Goal: Information Seeking & Learning: Find specific fact

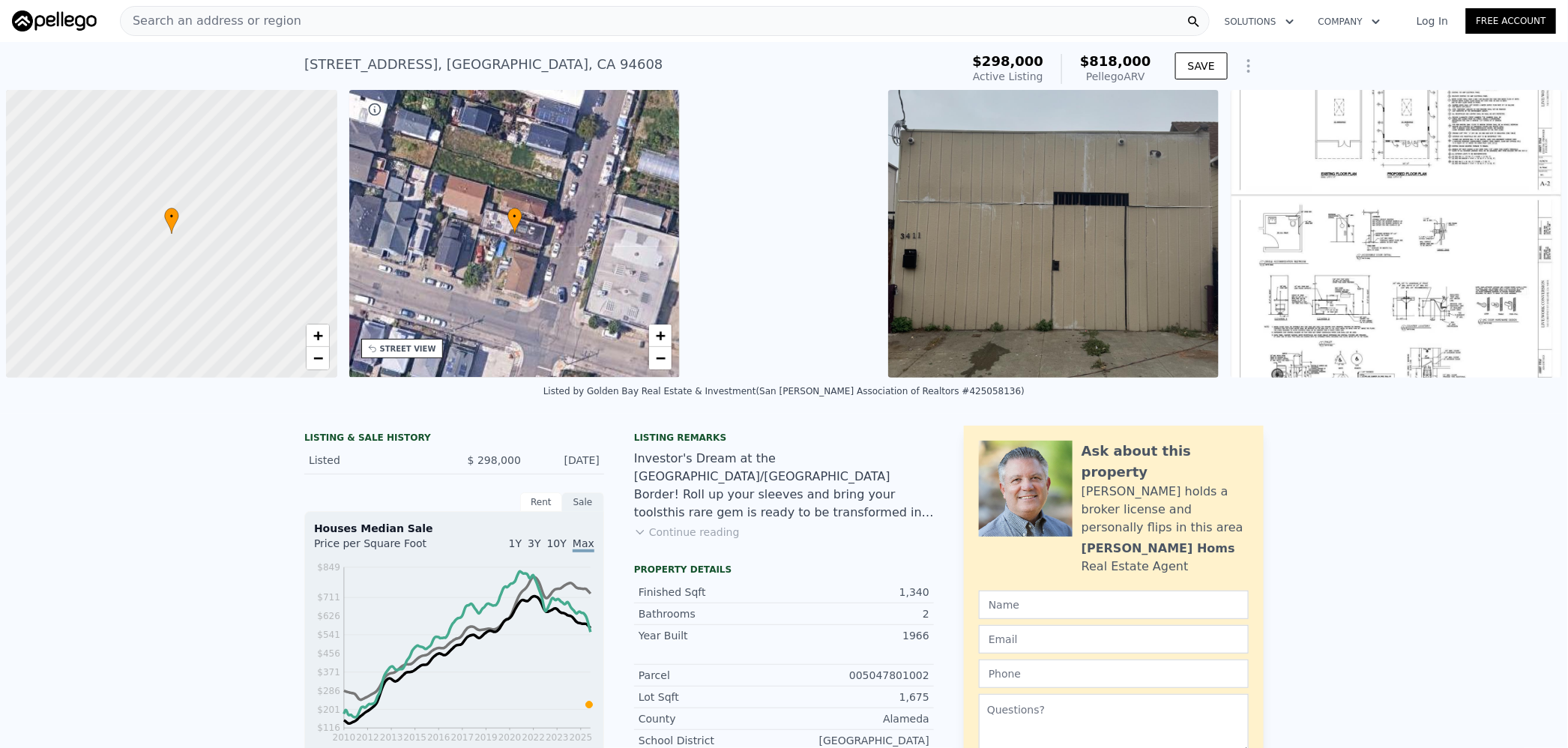
click at [354, 24] on div "Search an address or region" at bounding box center [665, 21] width 1090 height 30
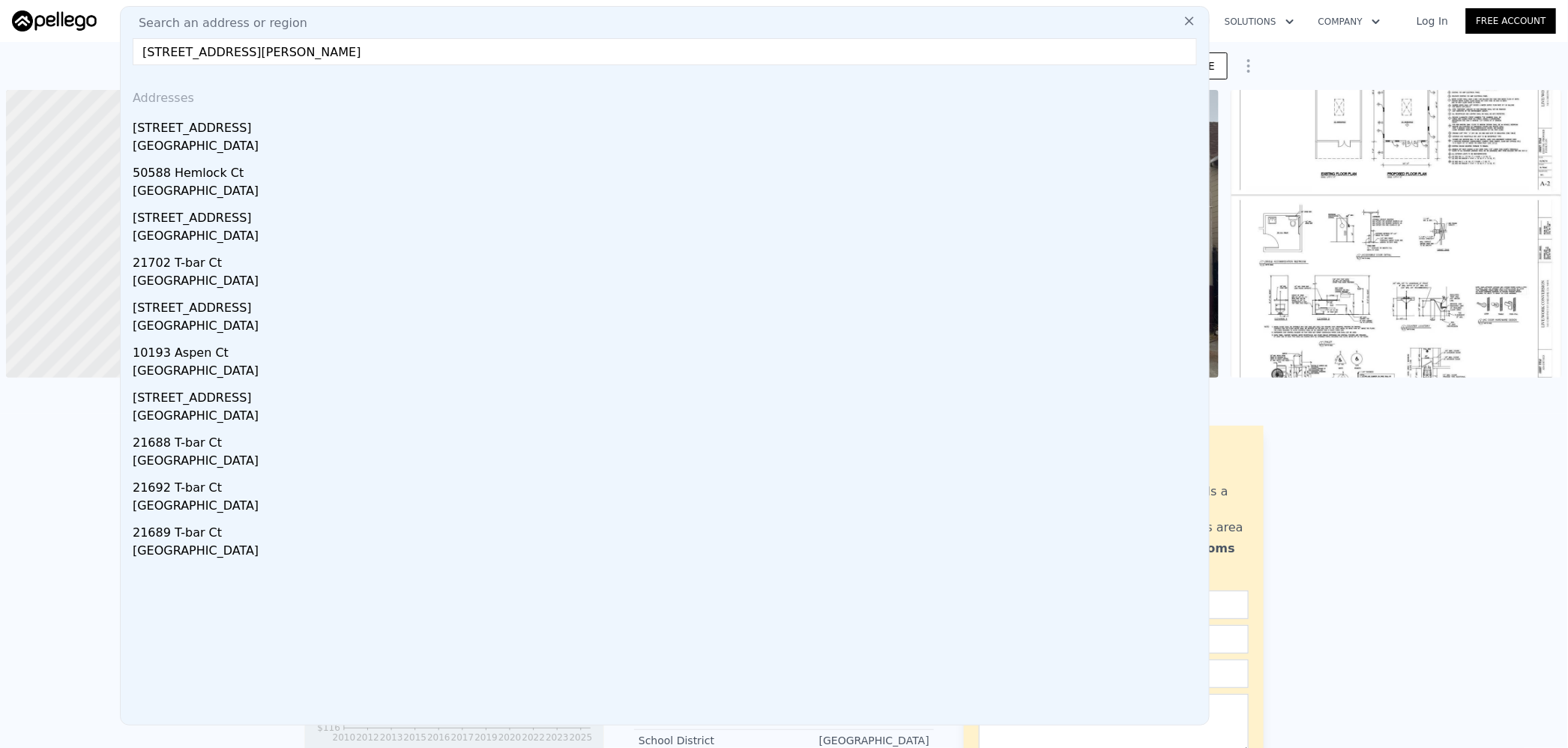
drag, startPoint x: 285, startPoint y: 53, endPoint x: 215, endPoint y: 53, distance: 70.0
click at [215, 53] on input "[STREET_ADDRESS][PERSON_NAME]" at bounding box center [665, 51] width 1065 height 27
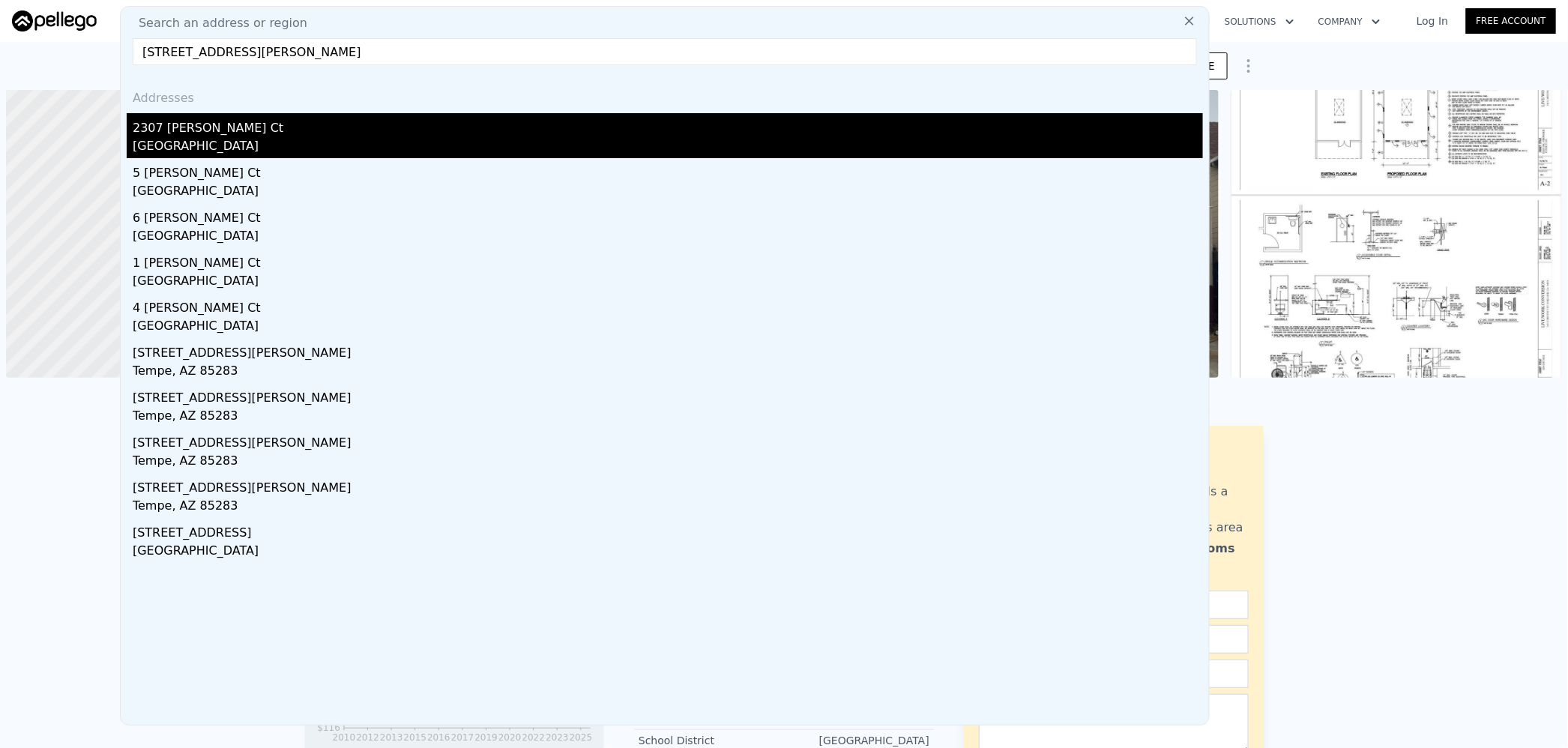
type input "[STREET_ADDRESS][PERSON_NAME]"
click at [241, 143] on div "[GEOGRAPHIC_DATA]" at bounding box center [668, 147] width 1071 height 21
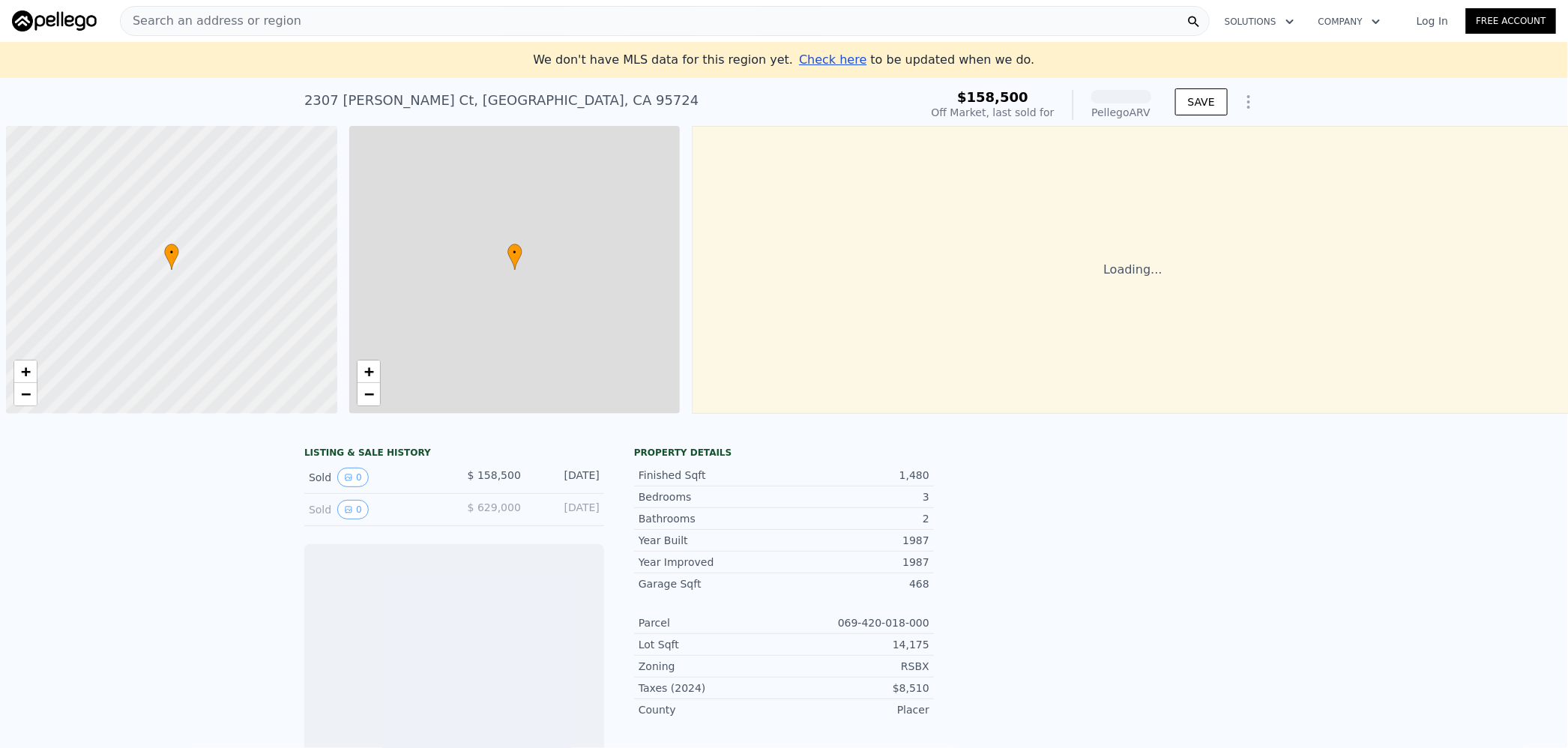
scroll to position [0, 5]
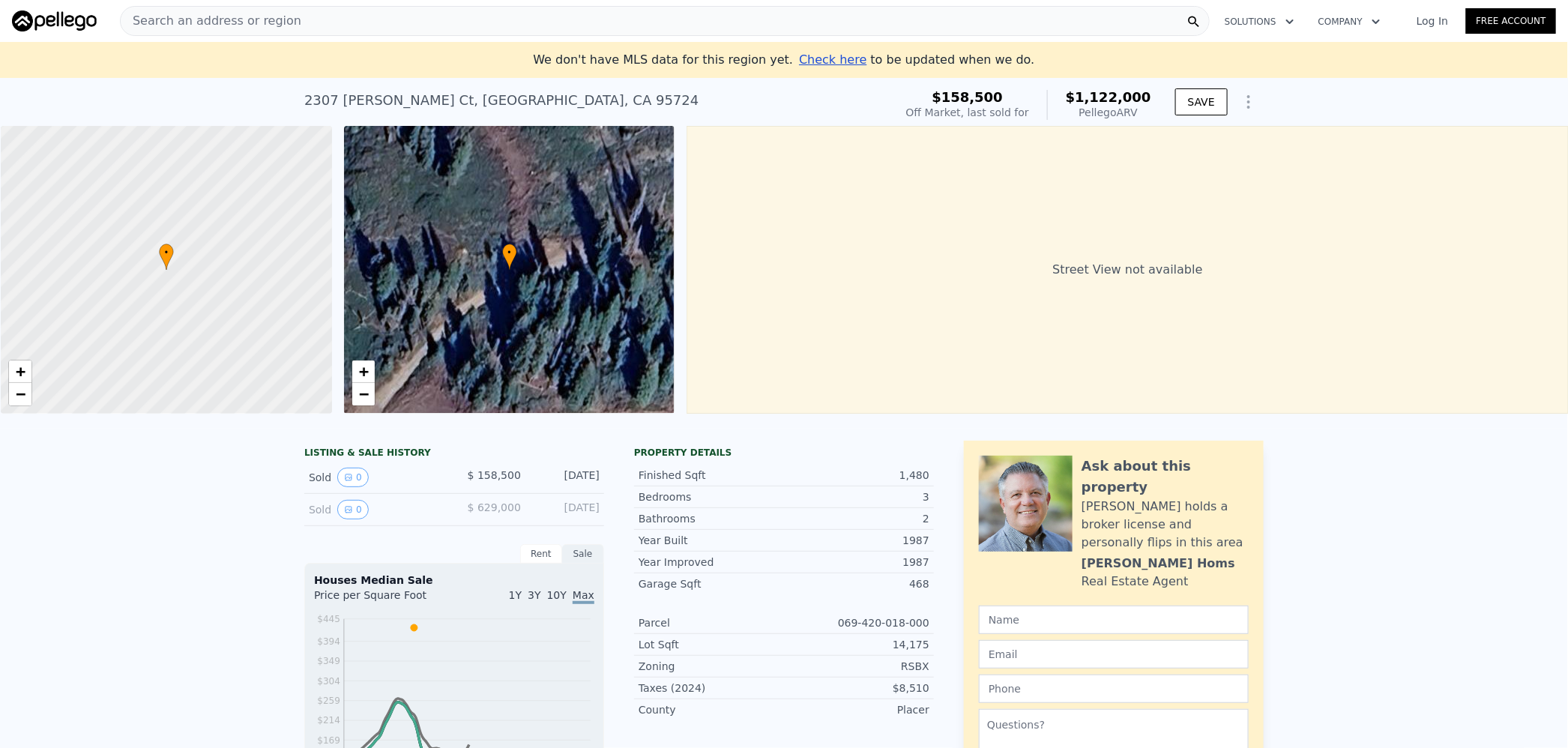
click at [903, 482] on div "1,480" at bounding box center [857, 475] width 146 height 15
copy div "1,480"
click at [1130, 93] on span "$1,122,000" at bounding box center [1108, 96] width 85 height 16
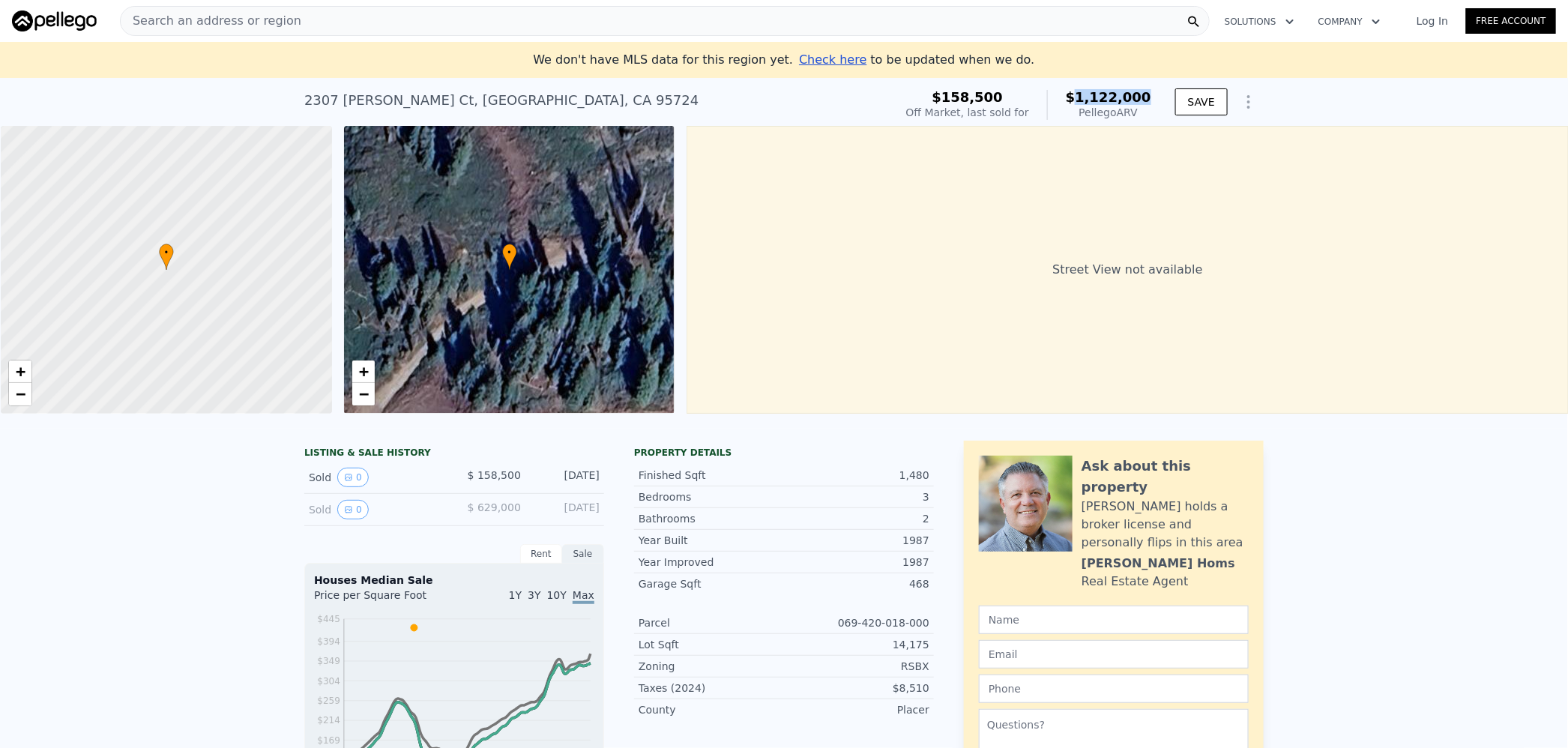
copy span "1,122,000"
click at [414, 16] on div "Search an address or region" at bounding box center [665, 21] width 1090 height 30
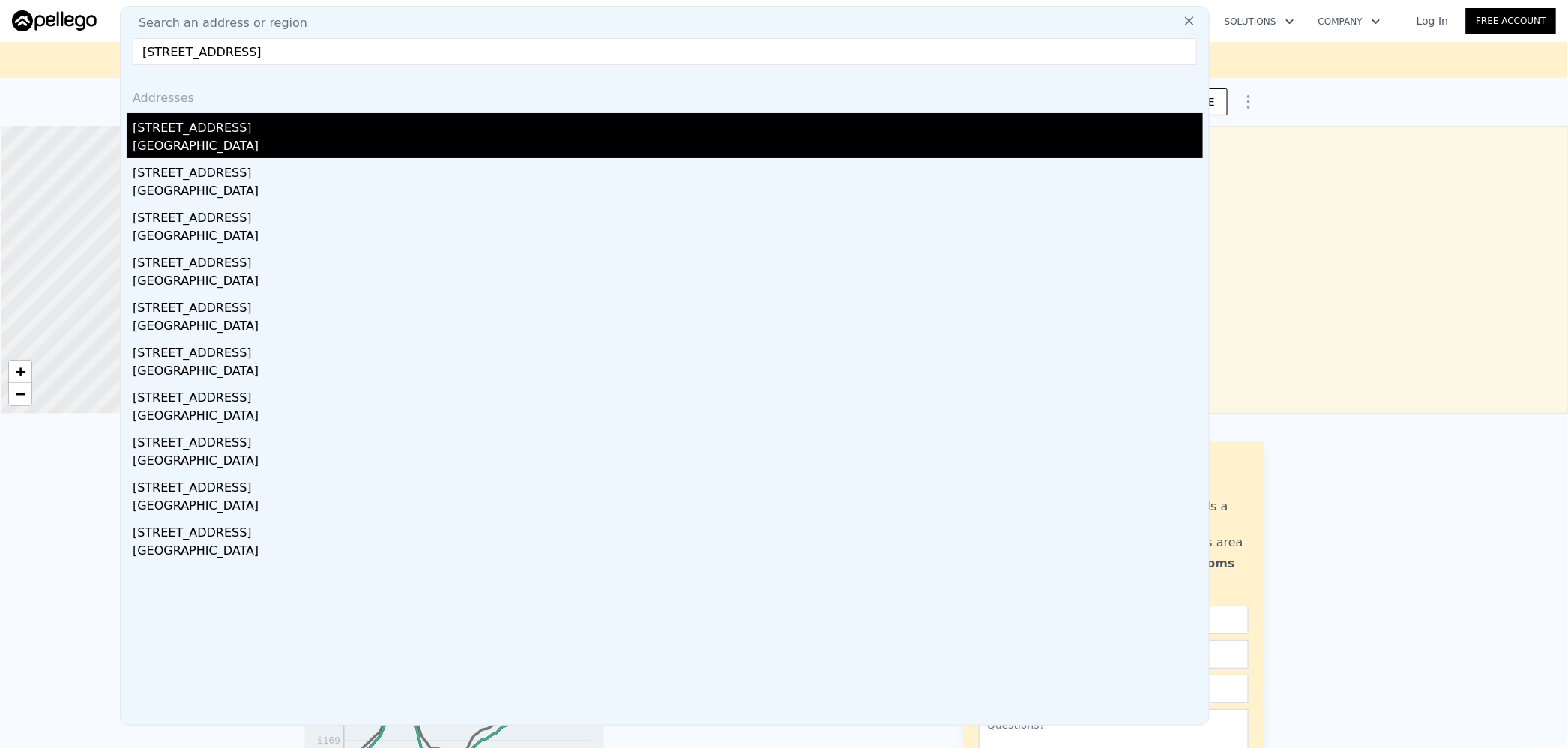
type input "[STREET_ADDRESS]"
click at [231, 134] on div "[STREET_ADDRESS]" at bounding box center [668, 125] width 1071 height 24
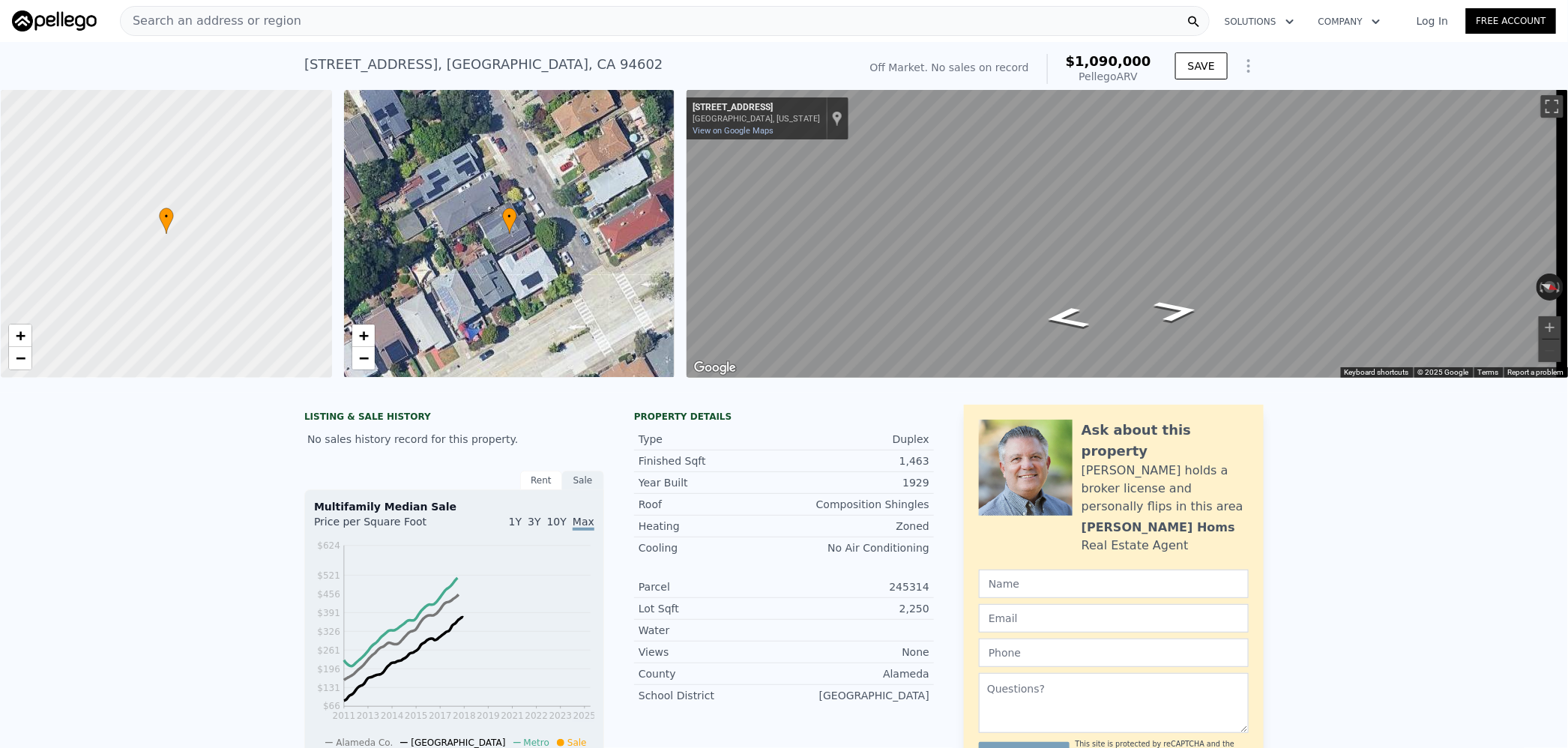
click at [352, 10] on div "Search an address or region" at bounding box center [665, 21] width 1090 height 30
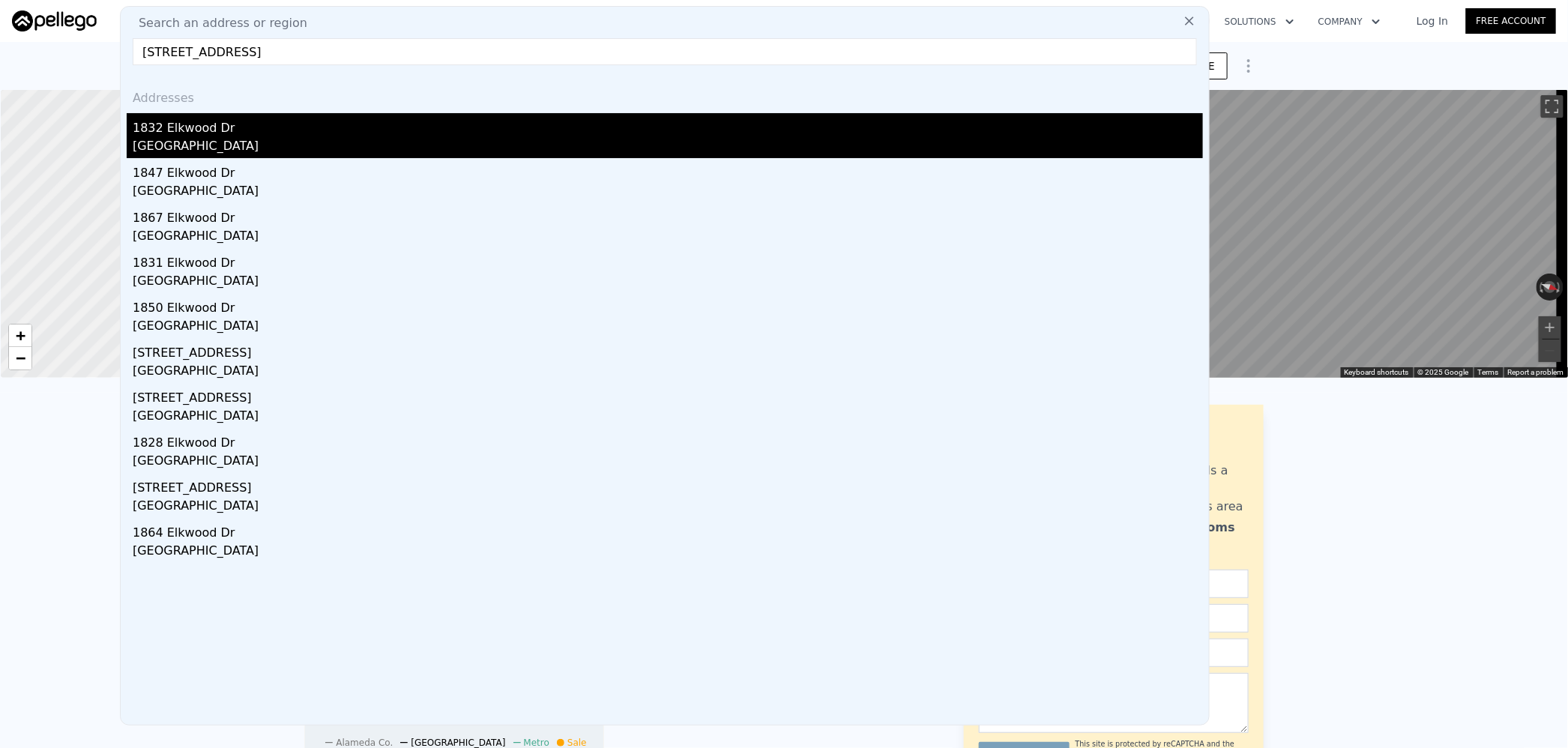
type input "[STREET_ADDRESS]"
click at [270, 126] on div "1832 Elkwood Dr" at bounding box center [668, 125] width 1071 height 24
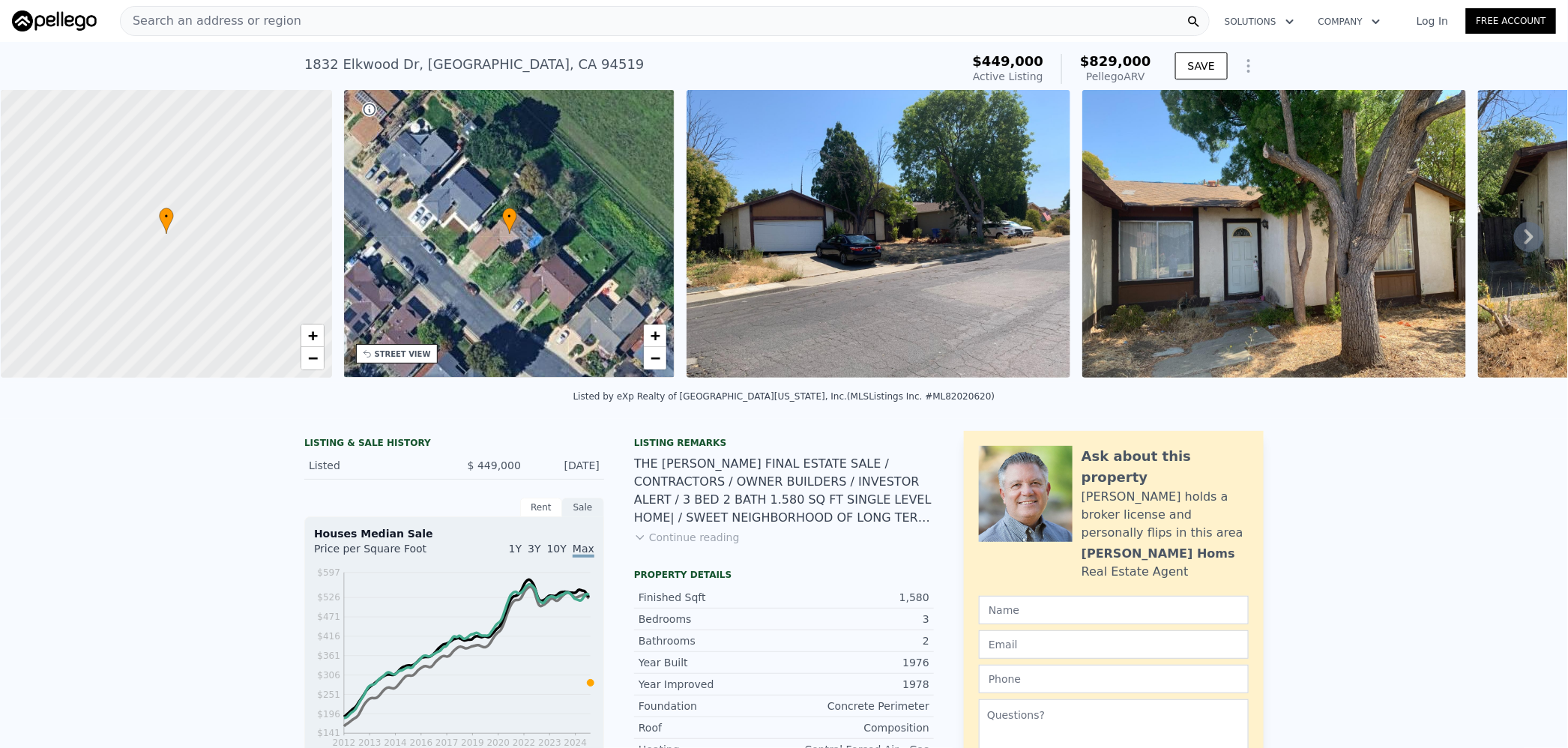
click at [296, 21] on div "Search an address or region" at bounding box center [665, 21] width 1090 height 30
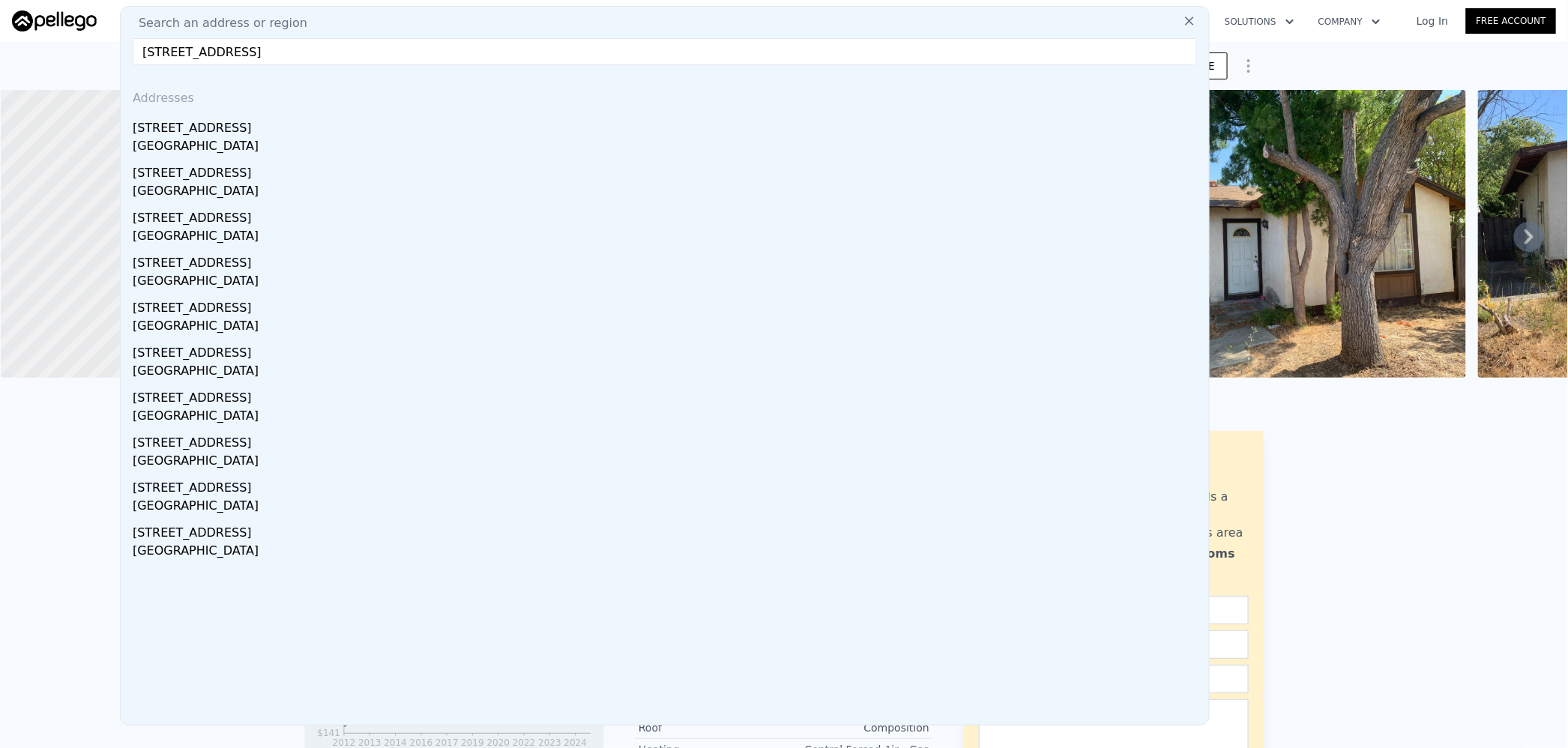
click at [256, 44] on input "[STREET_ADDRESS]" at bounding box center [665, 51] width 1065 height 27
click at [276, 42] on input "[STREET_ADDRESS]" at bounding box center [665, 51] width 1065 height 27
paste input "[STREET_ADDRESS]"
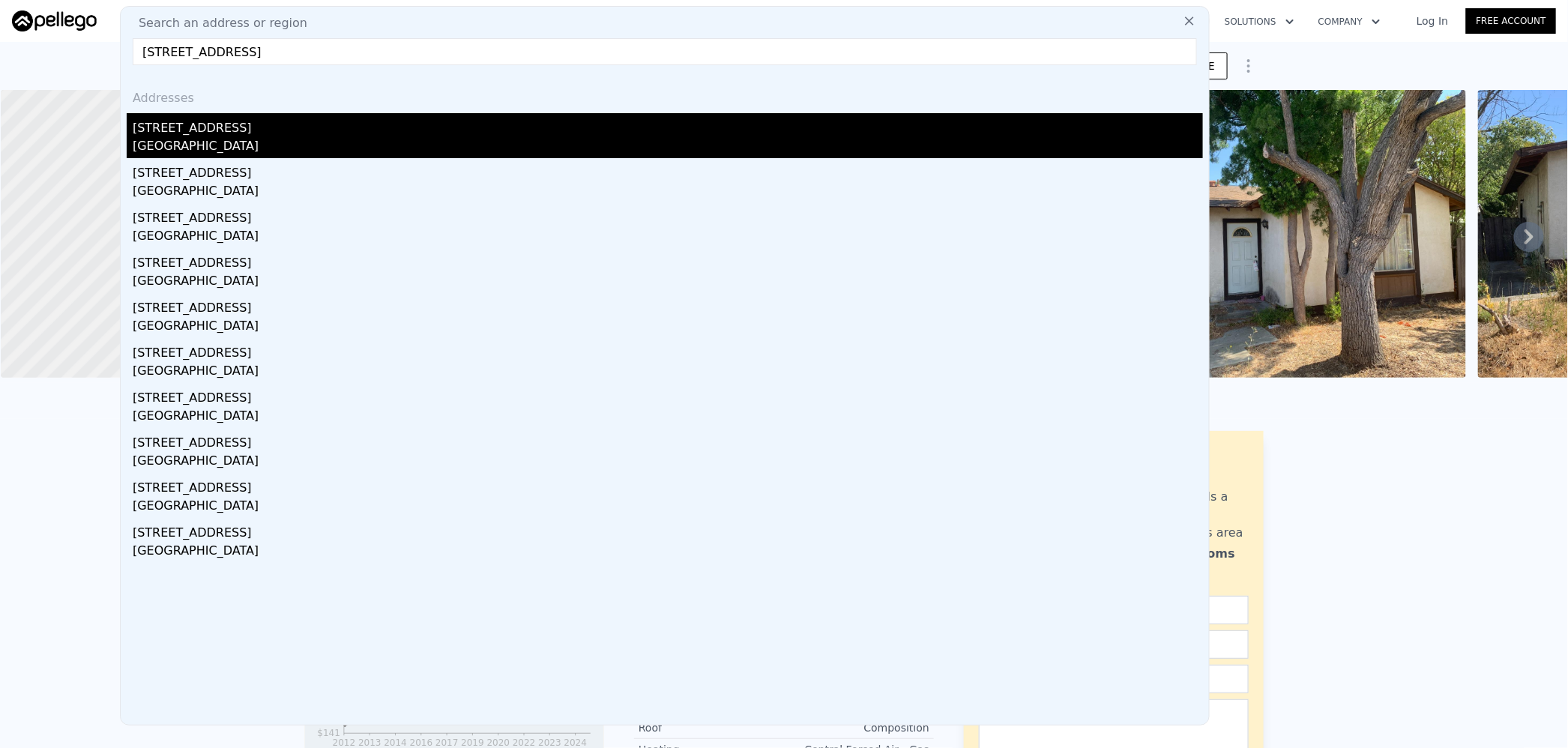
type input "[STREET_ADDRESS]"
click at [250, 139] on div "[GEOGRAPHIC_DATA]" at bounding box center [668, 147] width 1071 height 21
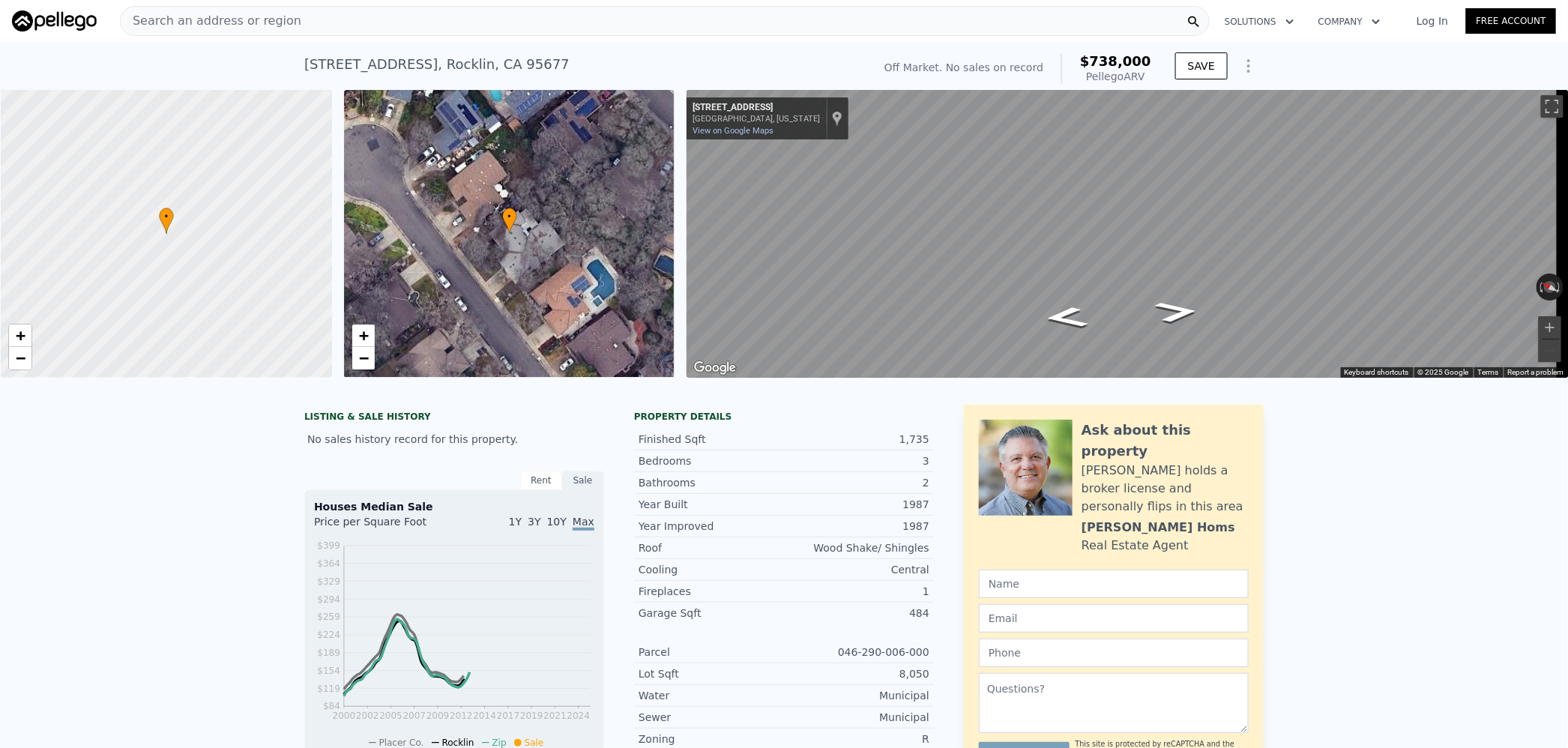
click at [325, 18] on div "Search an address or region" at bounding box center [665, 21] width 1090 height 30
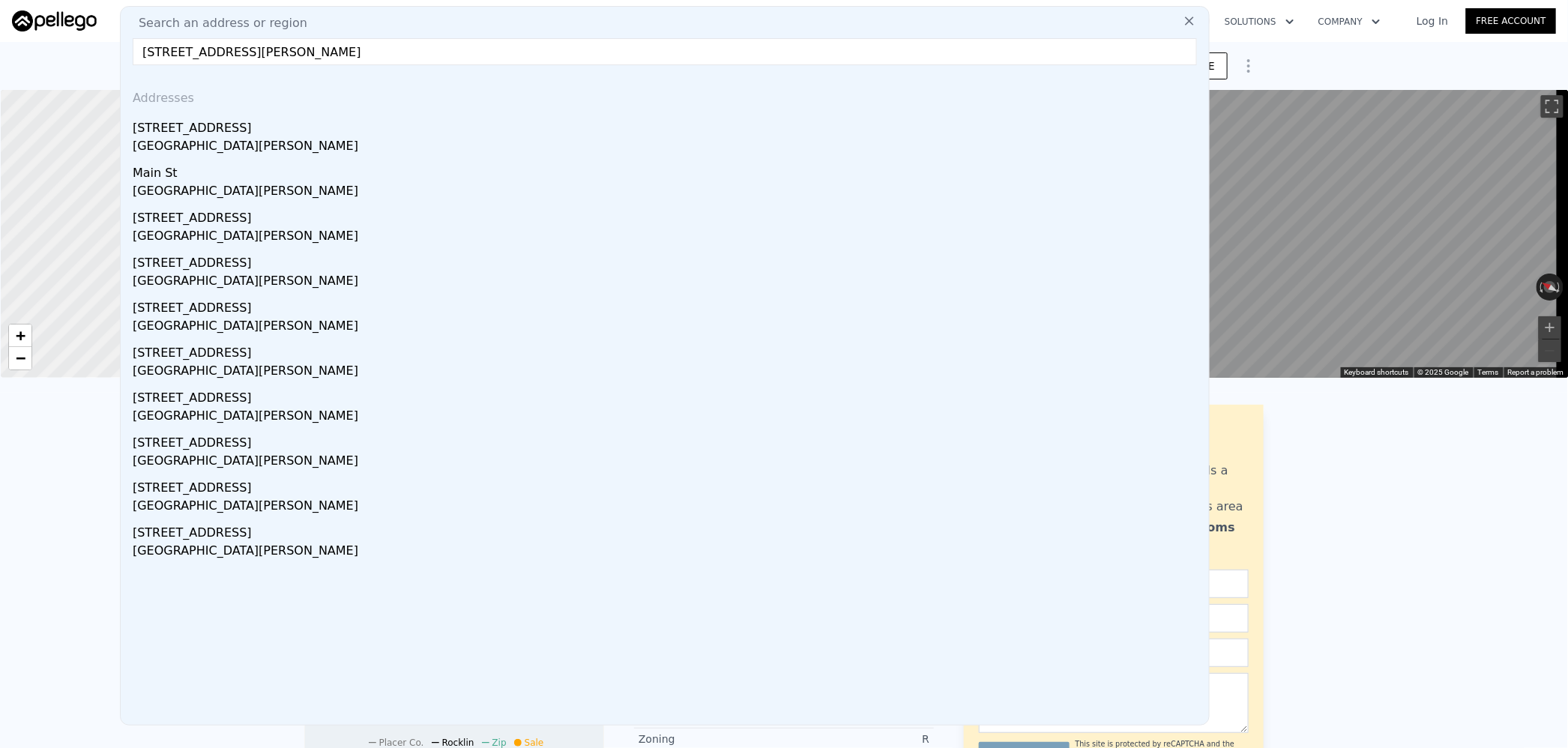
paste input "[STREET_ADDRESS][PERSON_NAME]"
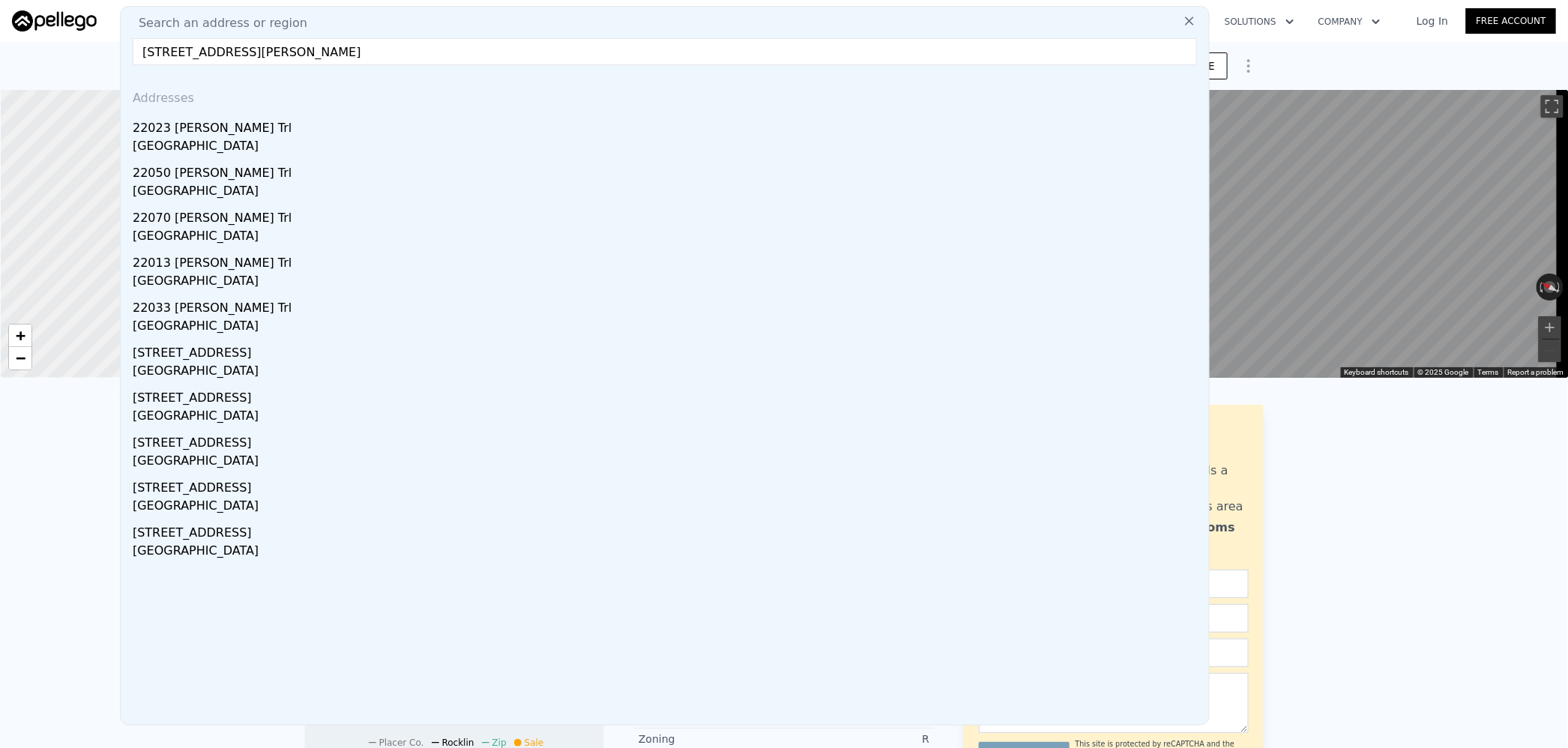
click at [247, 48] on input "[STREET_ADDRESS][PERSON_NAME]" at bounding box center [665, 51] width 1065 height 27
paste input "[STREET_ADDRESS]"
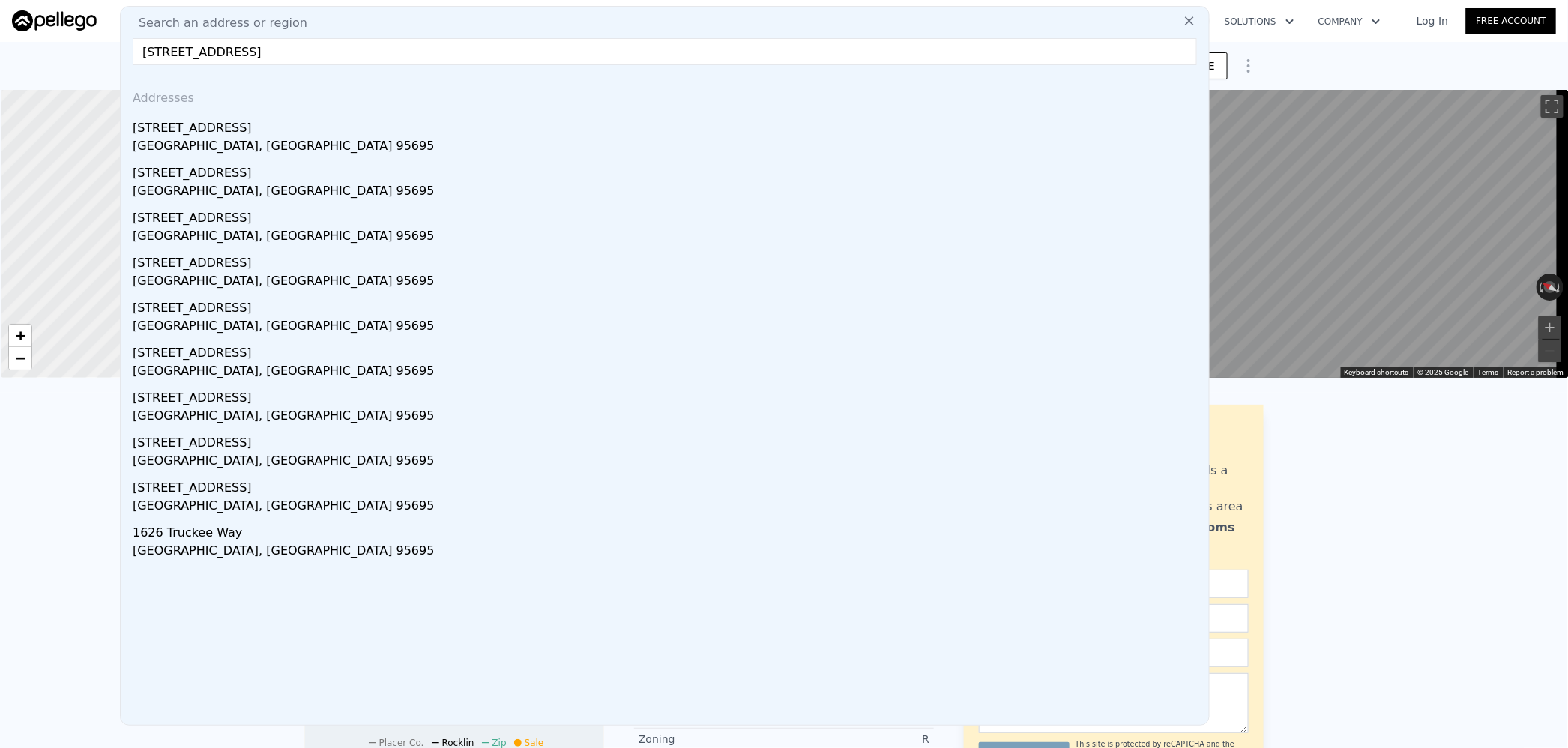
click at [295, 52] on input "[STREET_ADDRESS]" at bounding box center [665, 51] width 1065 height 27
paste input "[STREET_ADDRESS]"
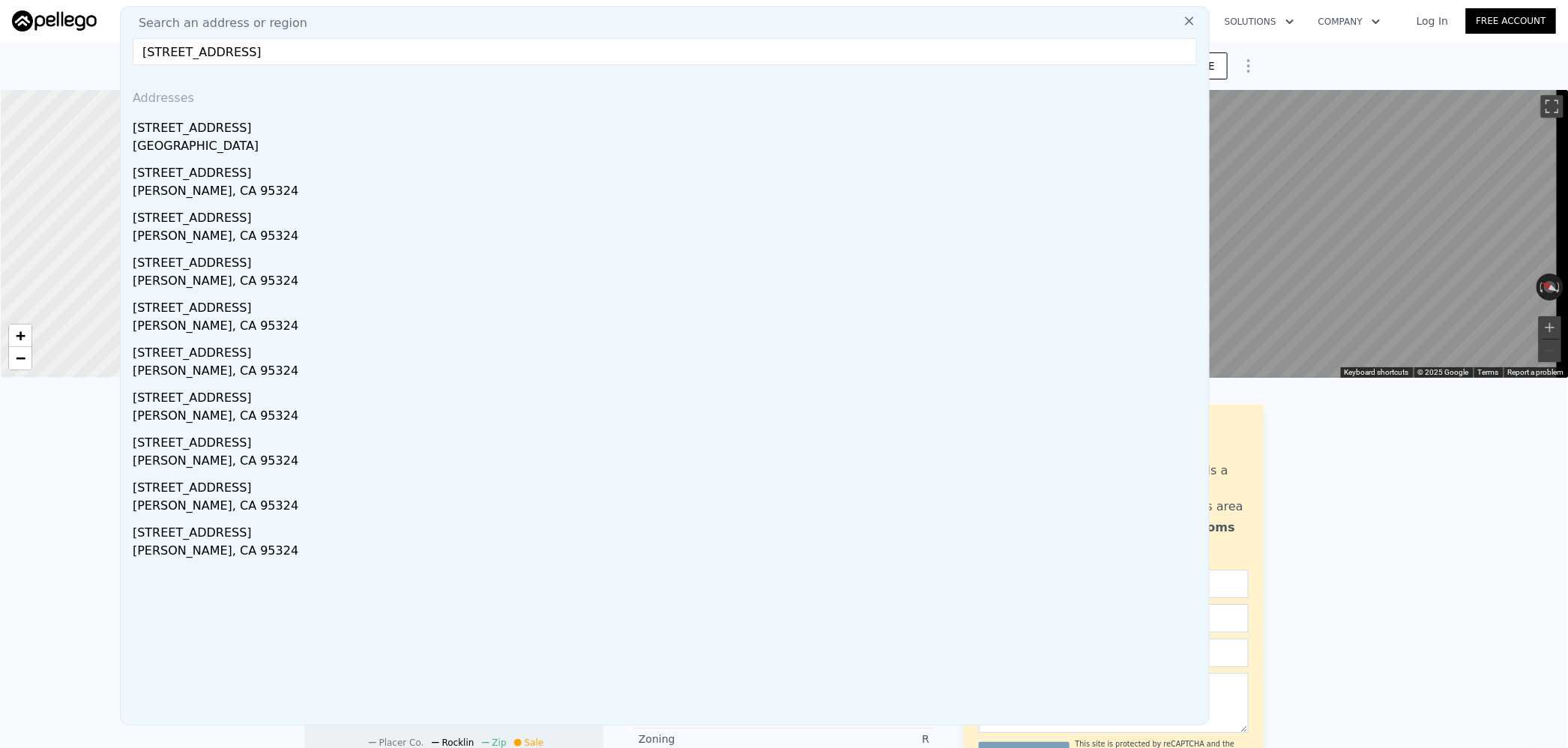
click at [259, 52] on input "[STREET_ADDRESS]" at bounding box center [665, 51] width 1065 height 27
paste input "[STREET_ADDRESS][PERSON_NAME]"
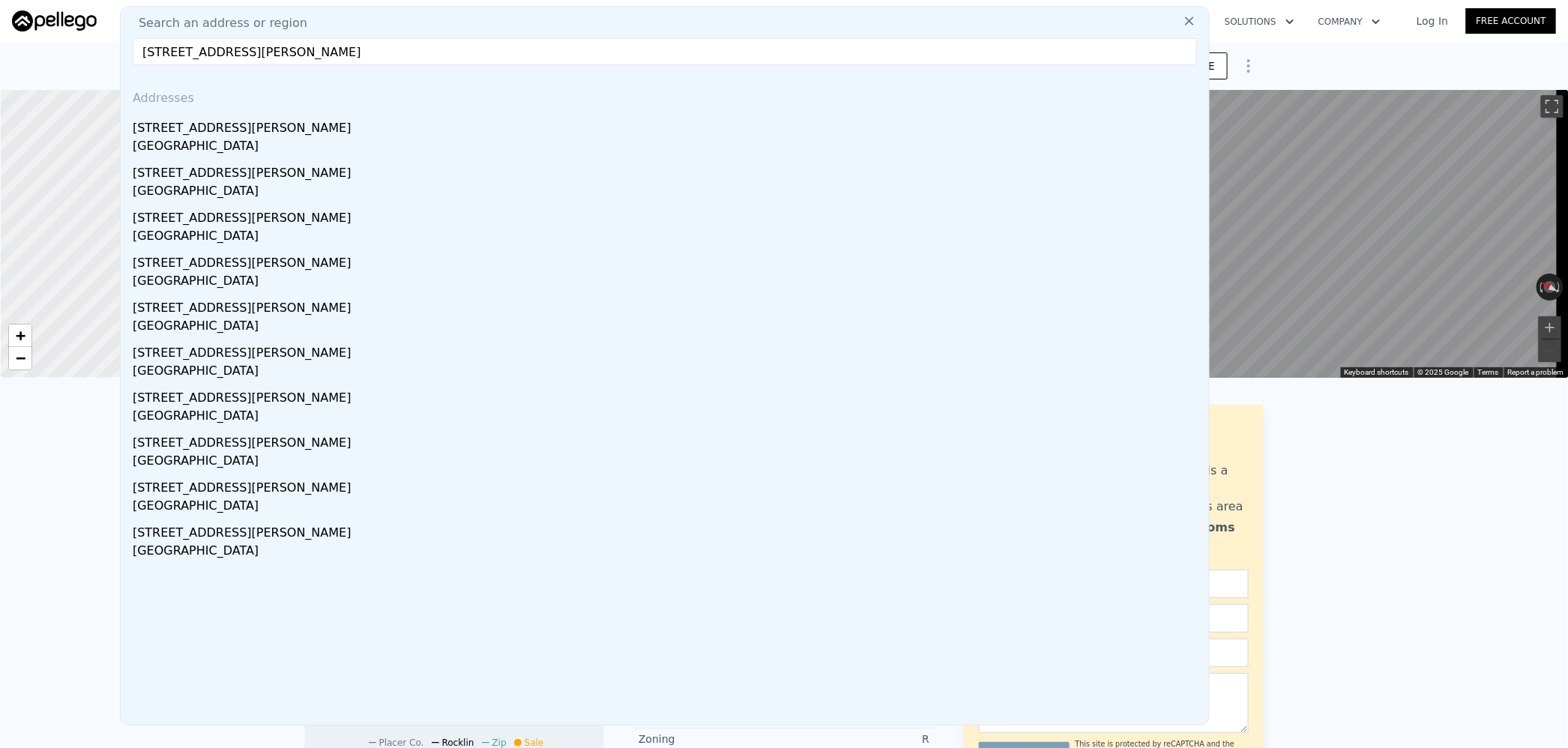
click at [260, 54] on input "[STREET_ADDRESS][PERSON_NAME]" at bounding box center [665, 51] width 1065 height 27
paste input "[STREET_ADDRESS]"
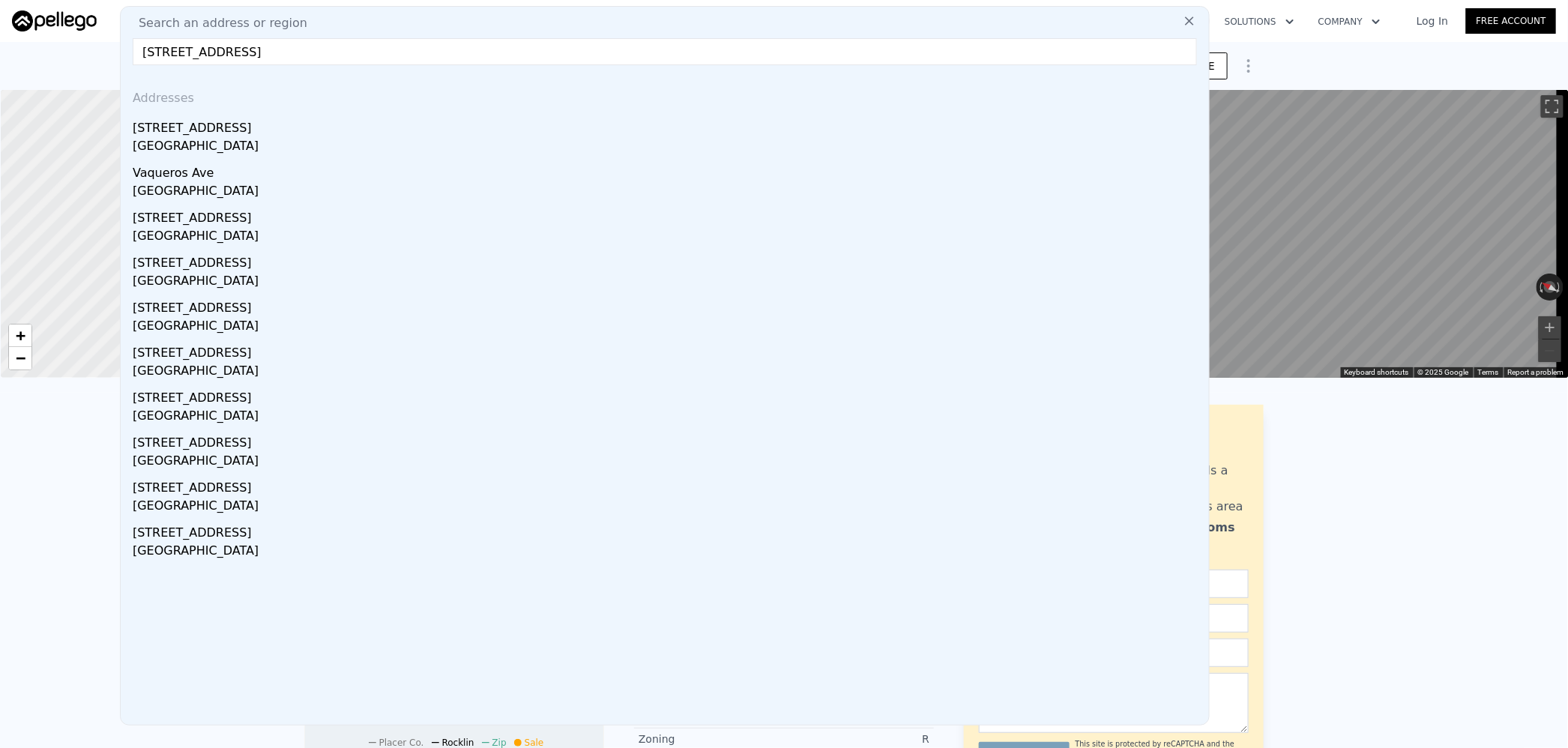
click at [251, 56] on input "[STREET_ADDRESS]" at bounding box center [665, 51] width 1065 height 27
paste input "[STREET_ADDRESS]"
click at [251, 56] on input "[STREET_ADDRESS]" at bounding box center [665, 51] width 1065 height 27
paste input "[STREET_ADDRESS][US_STATE]"
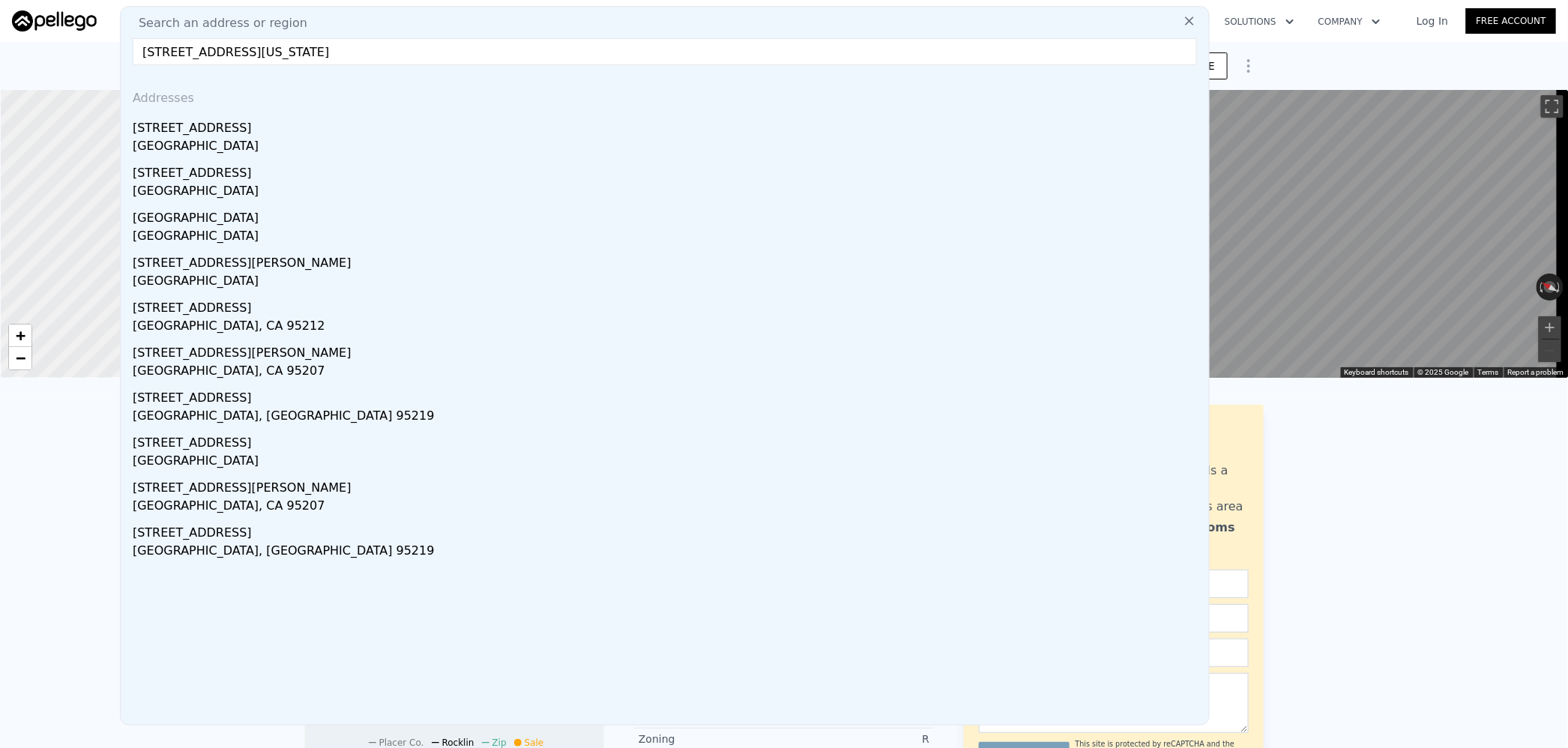
click at [296, 58] on input "[STREET_ADDRESS][US_STATE]" at bounding box center [665, 51] width 1065 height 27
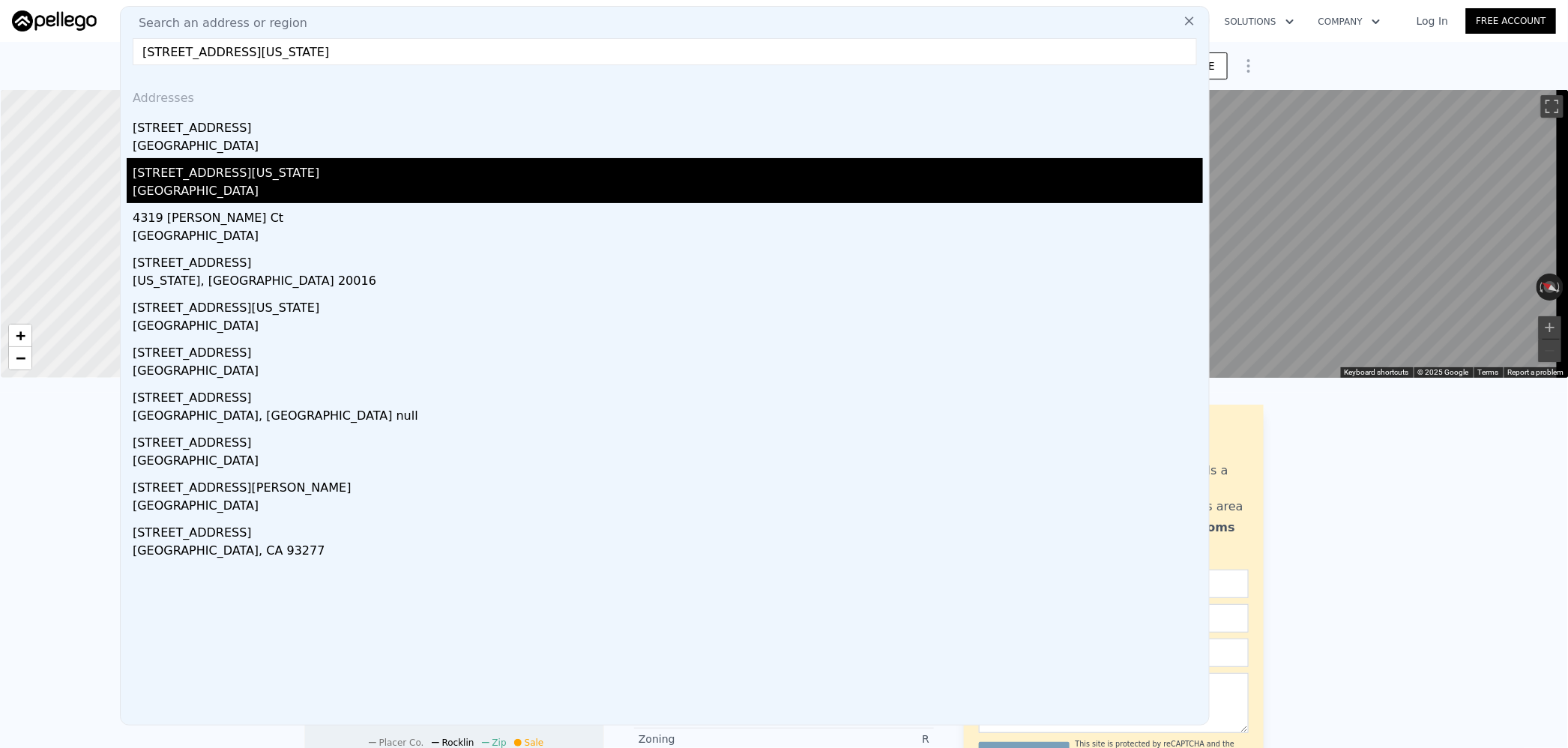
type input "[STREET_ADDRESS][US_STATE]"
click at [296, 173] on div "[STREET_ADDRESS][US_STATE]" at bounding box center [668, 170] width 1071 height 24
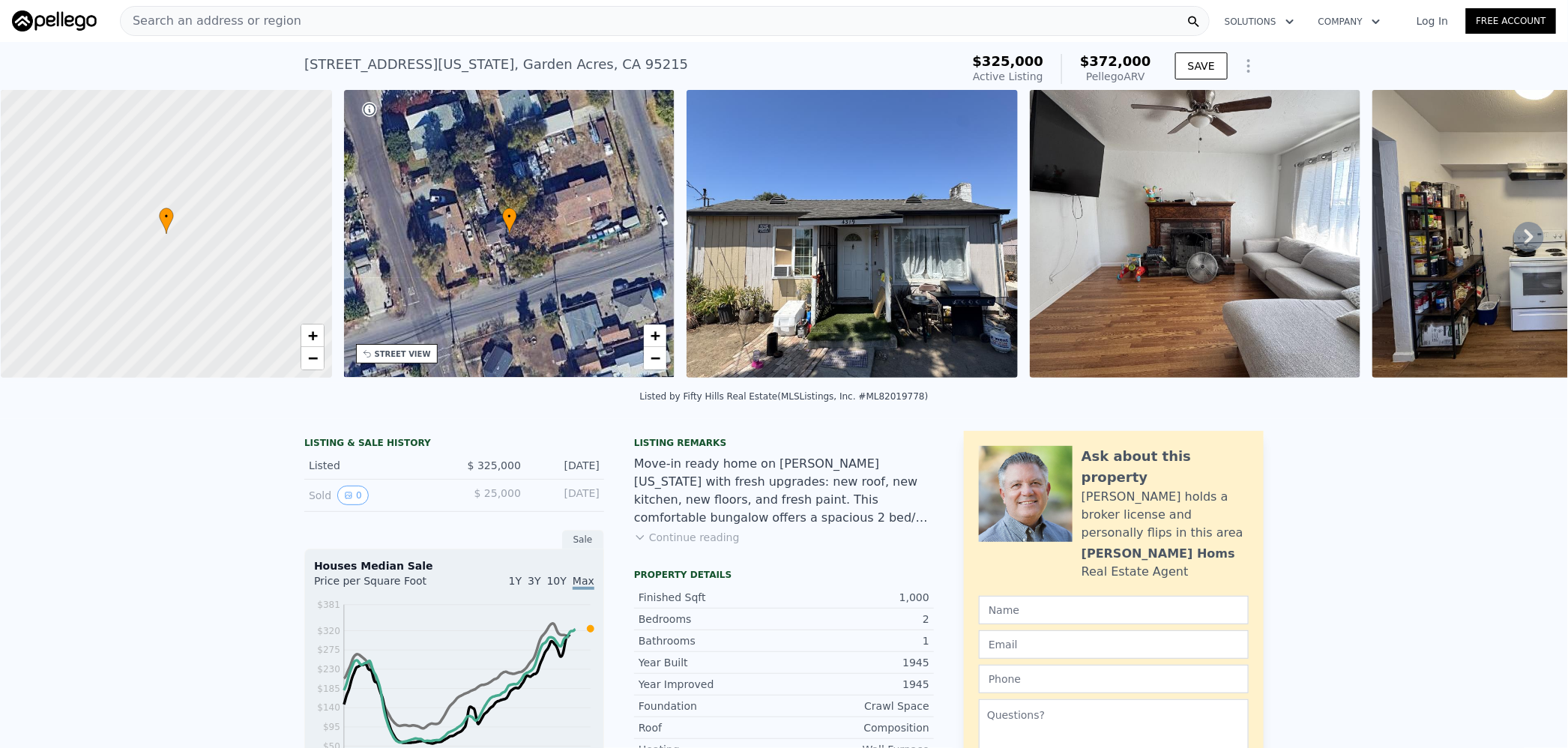
click at [1110, 58] on span "$372,000" at bounding box center [1116, 60] width 71 height 16
copy span "372,000"
click at [397, 18] on div "Search an address or region" at bounding box center [665, 21] width 1090 height 30
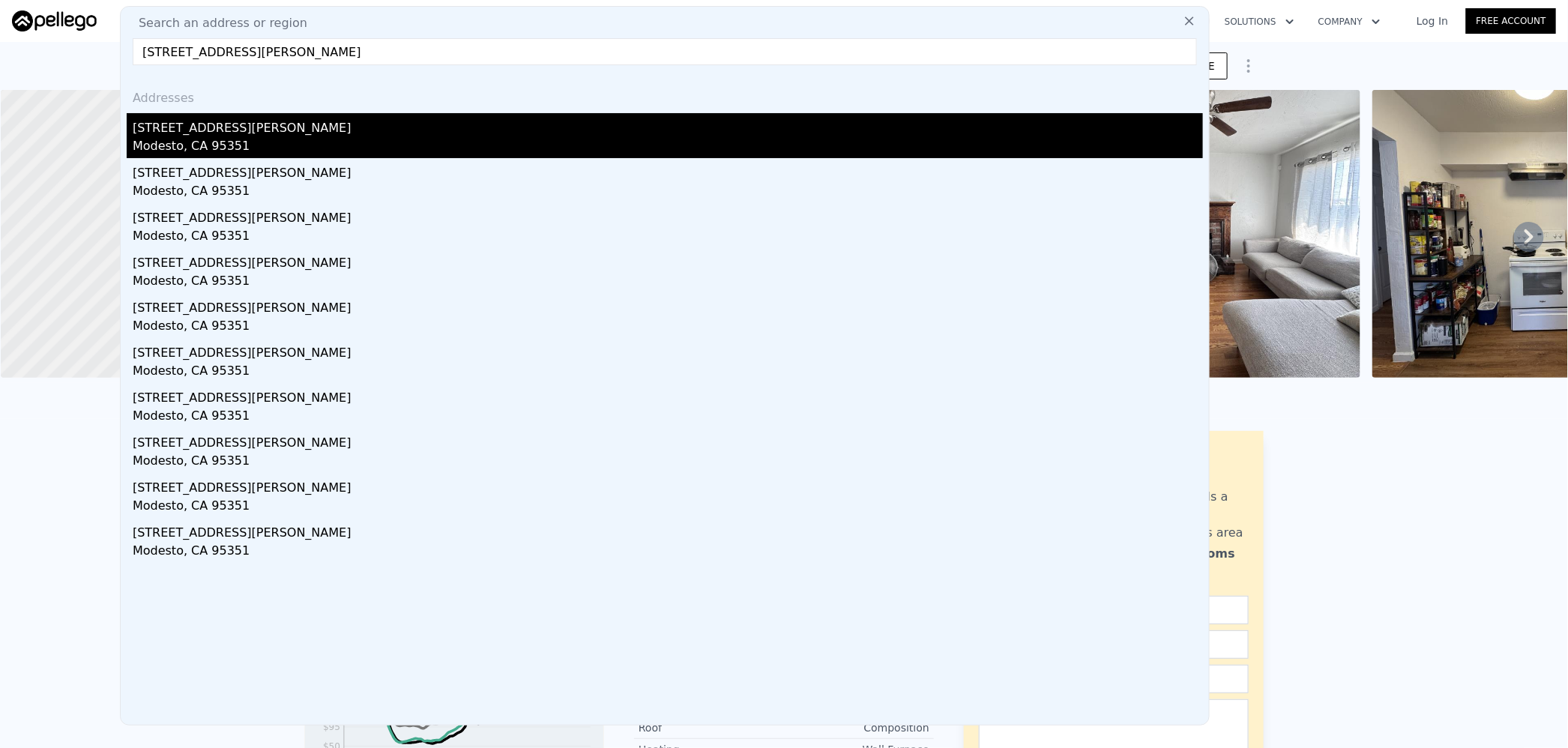
type input "[STREET_ADDRESS][PERSON_NAME]"
click at [328, 130] on div "[STREET_ADDRESS][PERSON_NAME]" at bounding box center [668, 125] width 1071 height 24
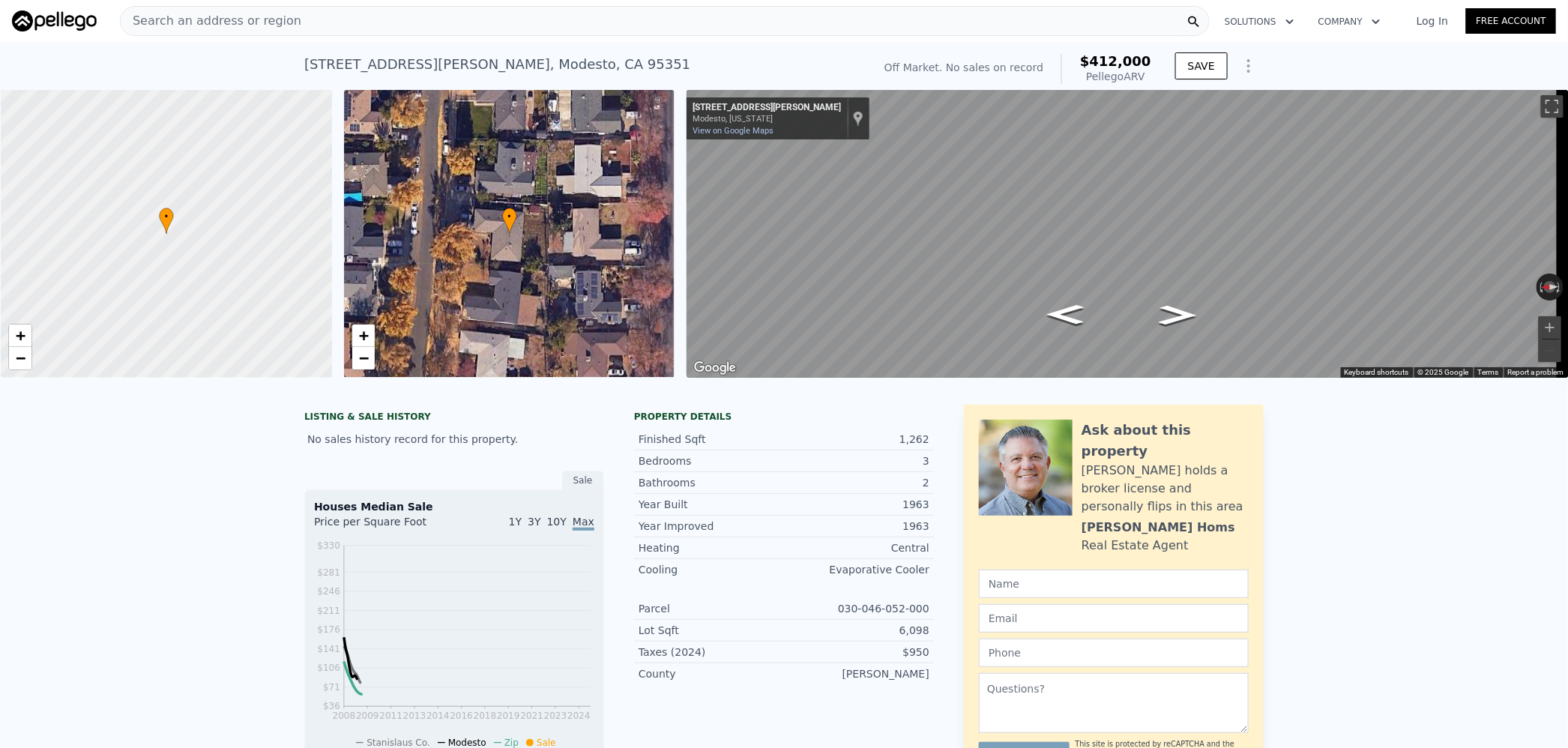
click at [333, 26] on div "Search an address or region" at bounding box center [665, 21] width 1090 height 30
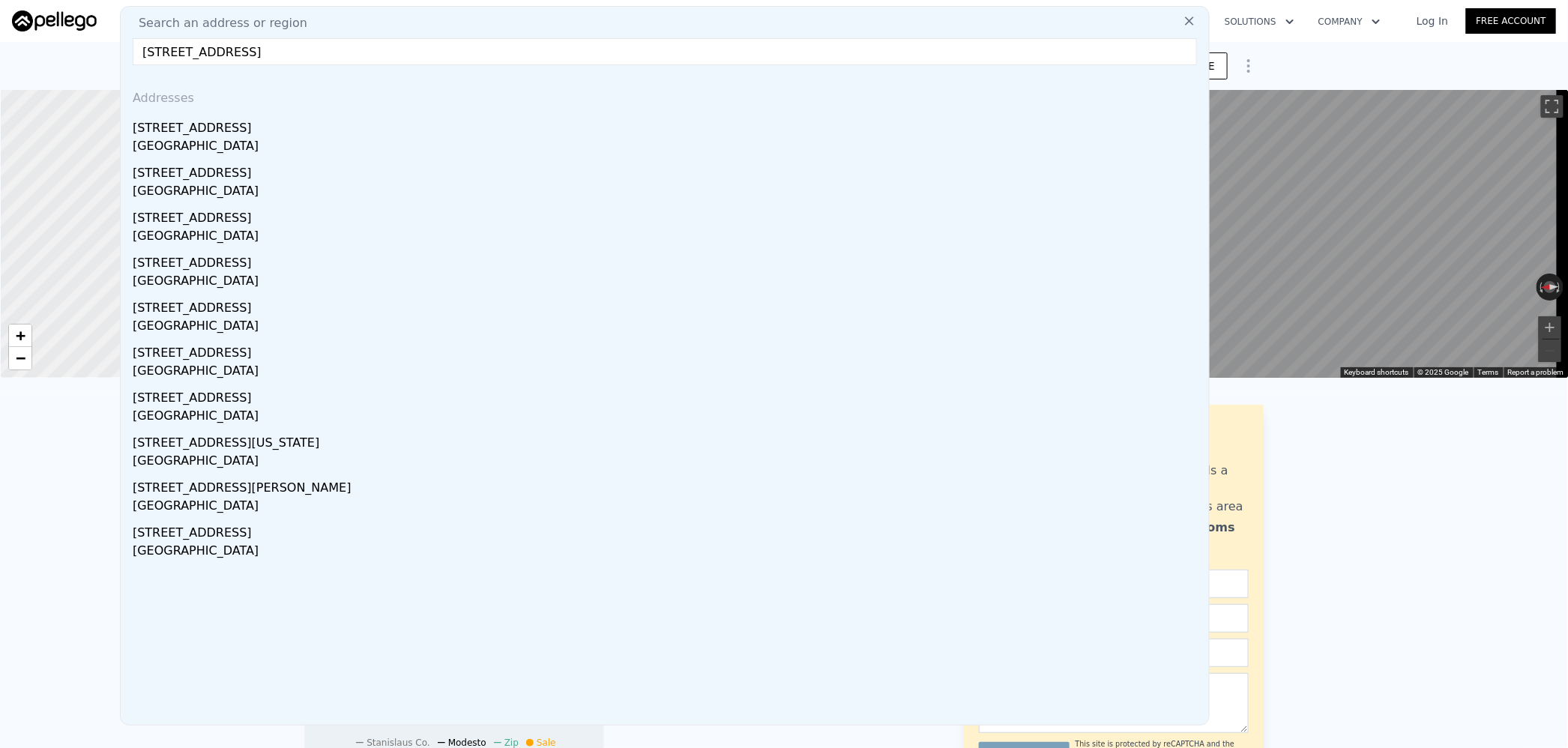
click at [232, 47] on input "[STREET_ADDRESS]" at bounding box center [665, 51] width 1065 height 27
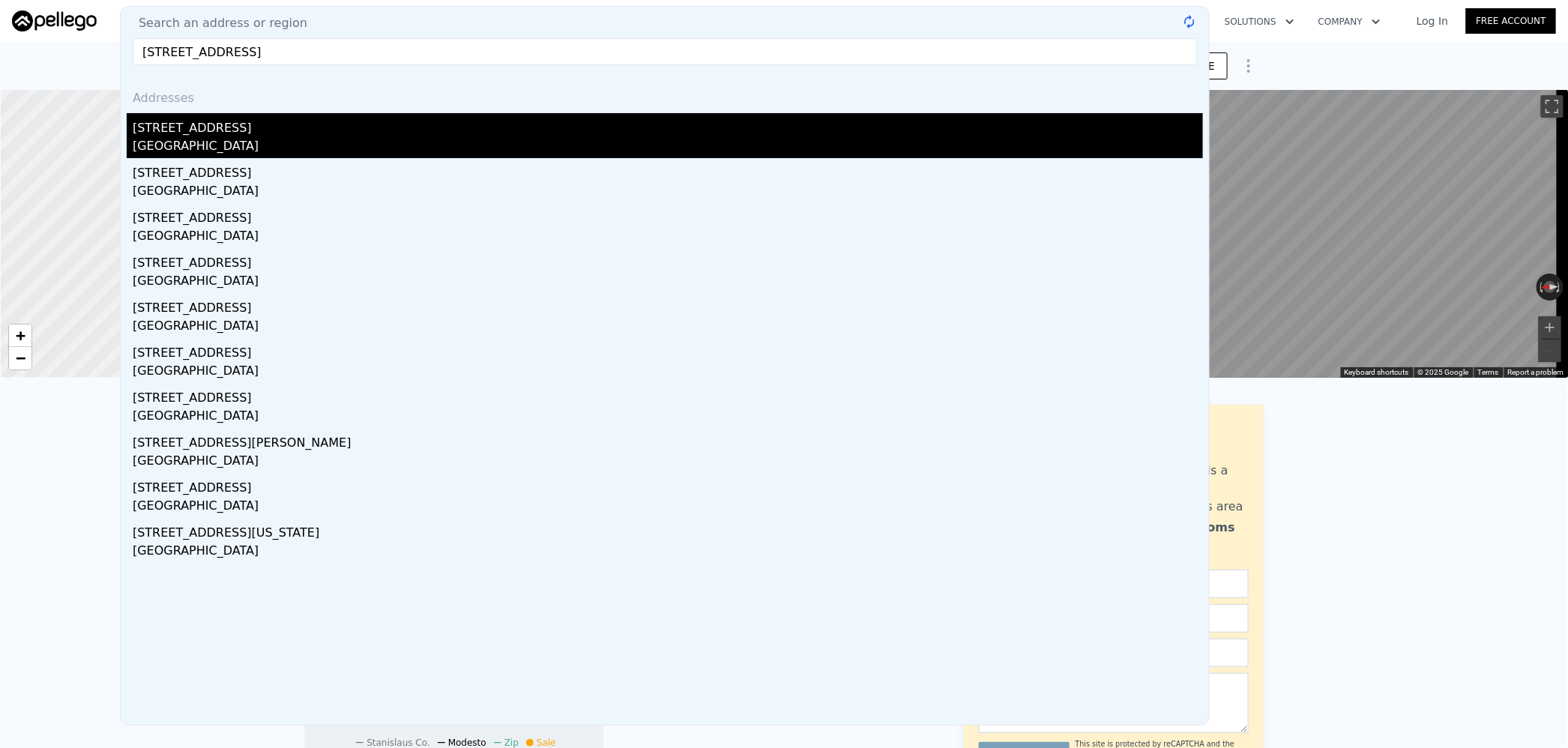
type input "[STREET_ADDRESS]"
click at [244, 134] on div "[STREET_ADDRESS]" at bounding box center [668, 125] width 1071 height 24
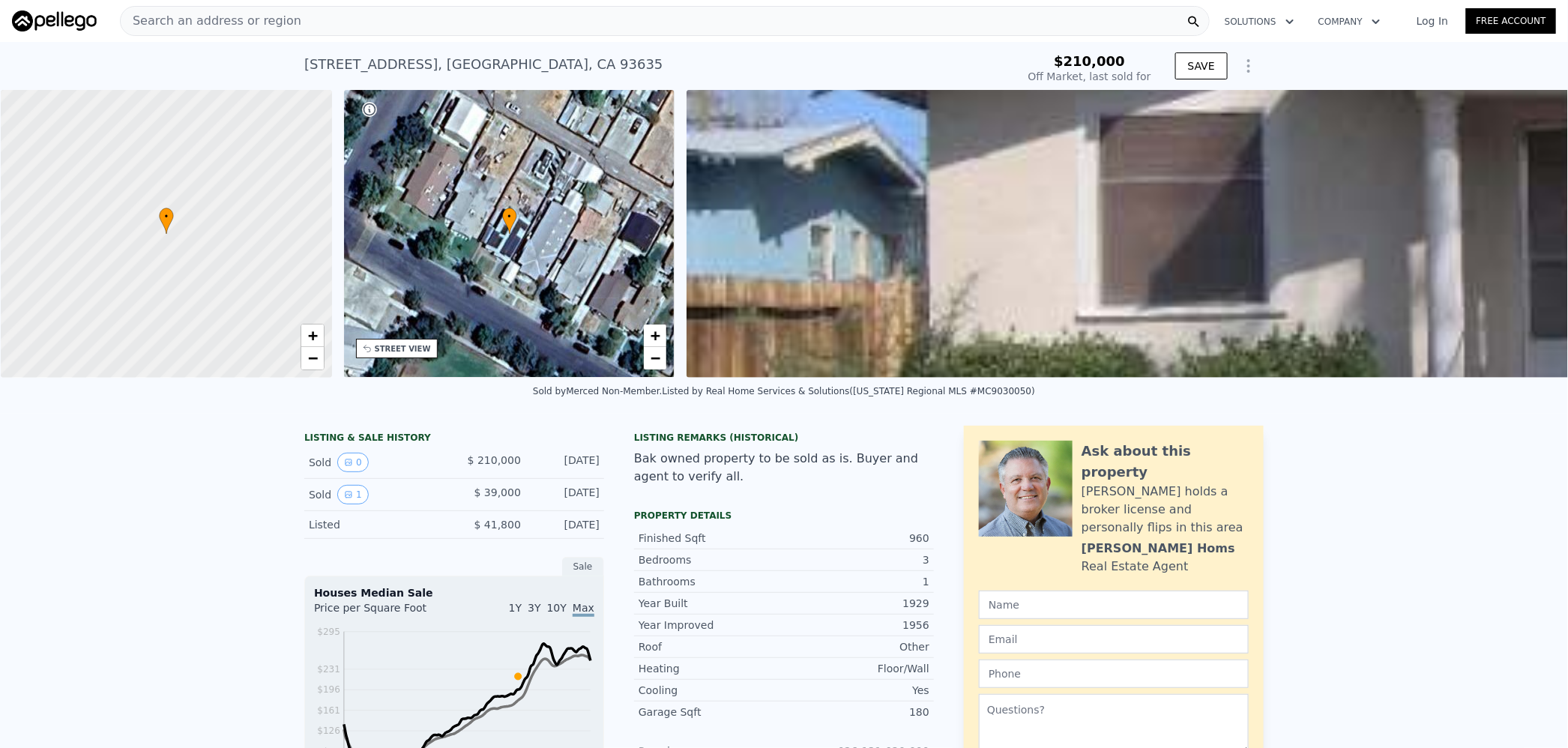
click at [233, 27] on span "Search an address or region" at bounding box center [211, 21] width 180 height 18
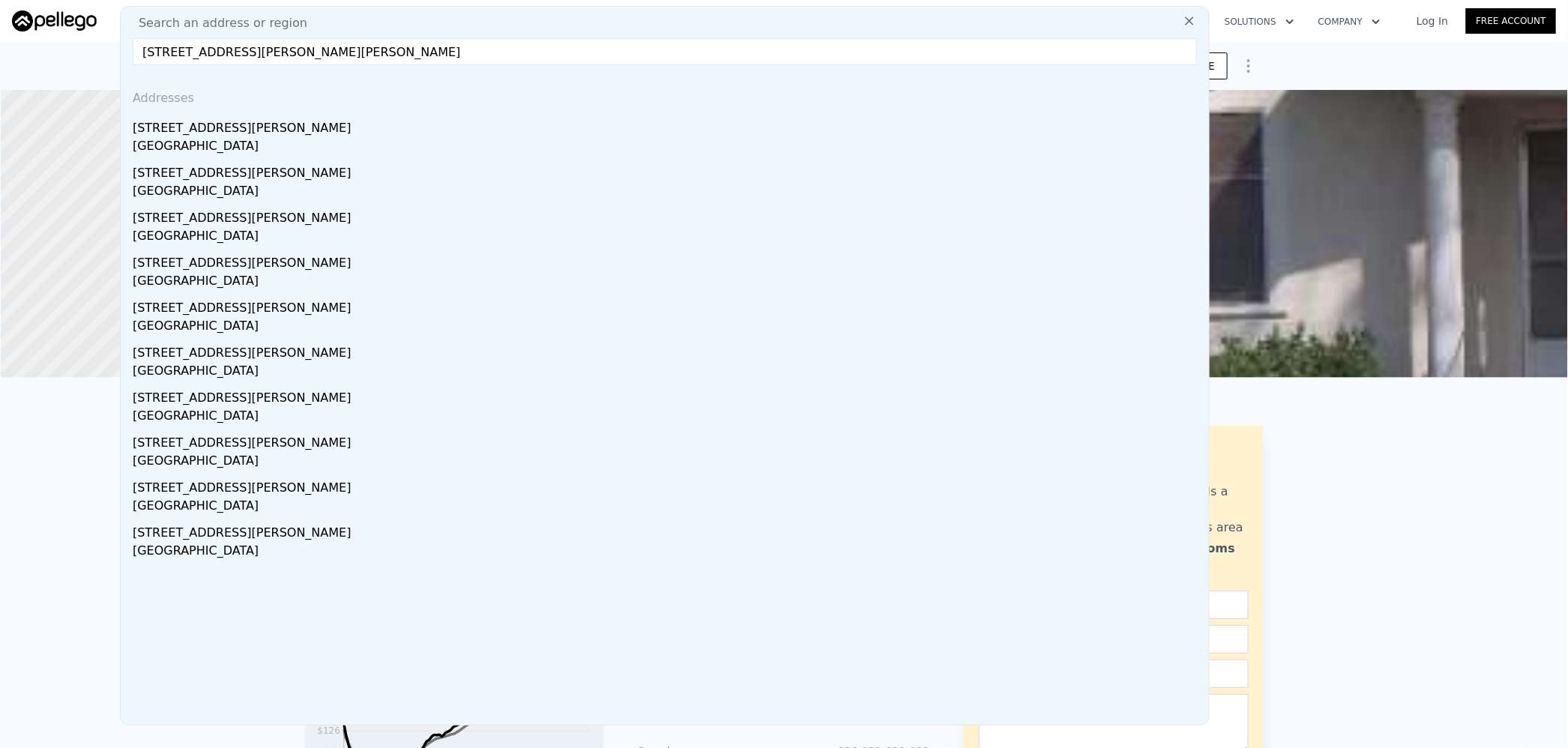
click at [234, 46] on input "[STREET_ADDRESS][PERSON_NAME][PERSON_NAME]" at bounding box center [665, 51] width 1065 height 27
type input "[STREET_ADDRESS][PERSON_NAME]"
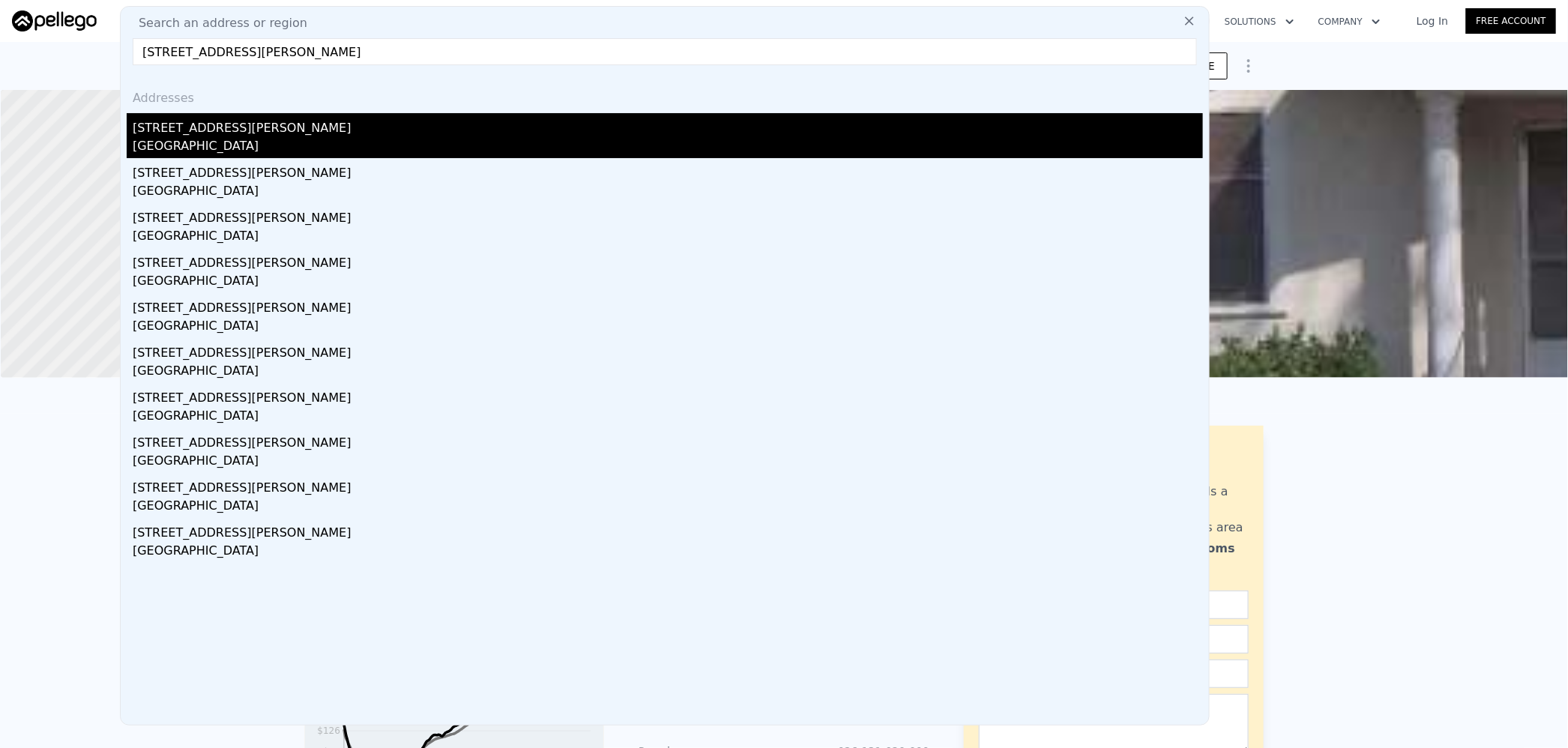
click at [285, 153] on div "[GEOGRAPHIC_DATA]" at bounding box center [668, 147] width 1071 height 21
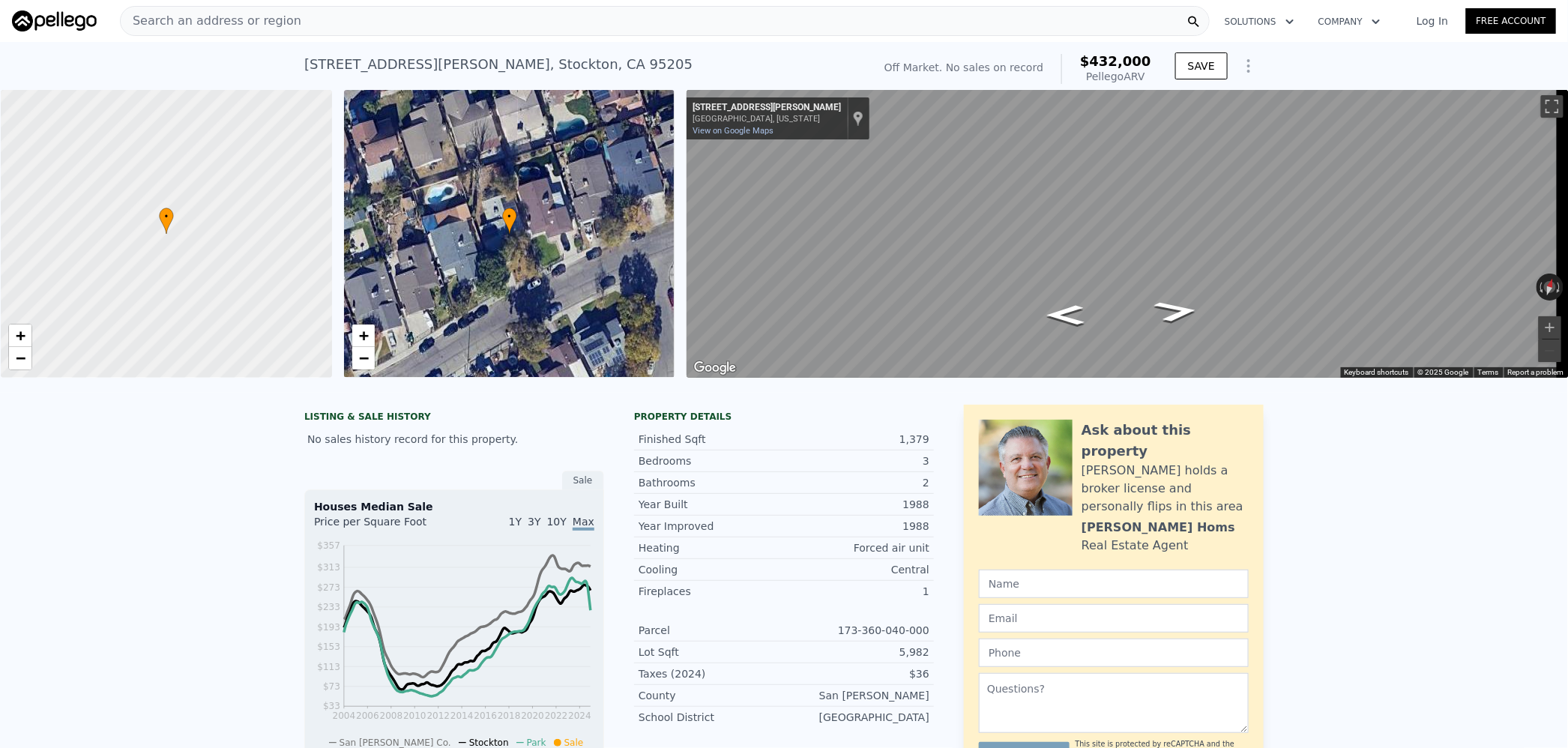
click at [308, 21] on div "Search an address or region" at bounding box center [665, 21] width 1090 height 30
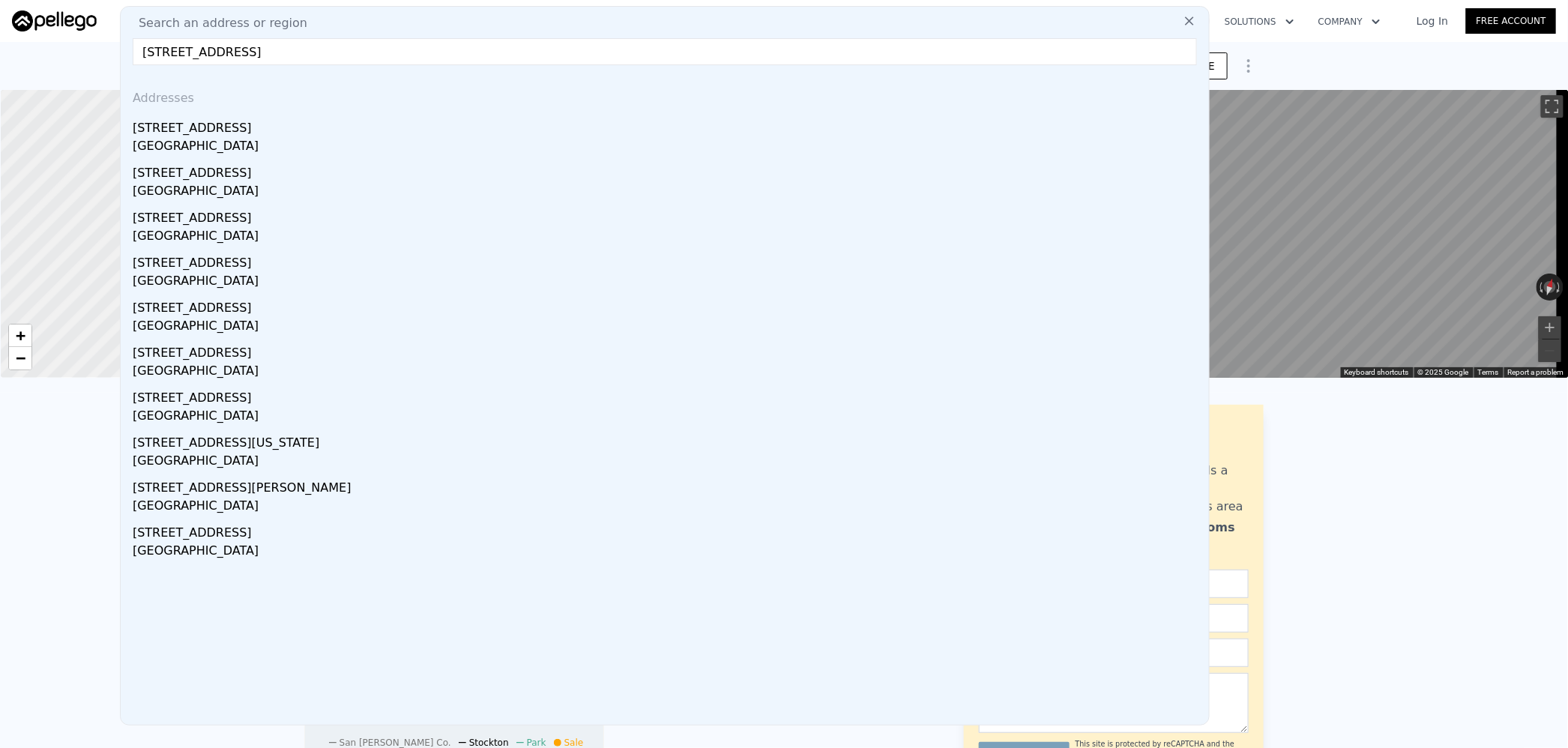
click at [222, 51] on input "[STREET_ADDRESS]" at bounding box center [665, 51] width 1065 height 27
click at [202, 50] on input "[STREET_ADDRESS]" at bounding box center [665, 51] width 1065 height 27
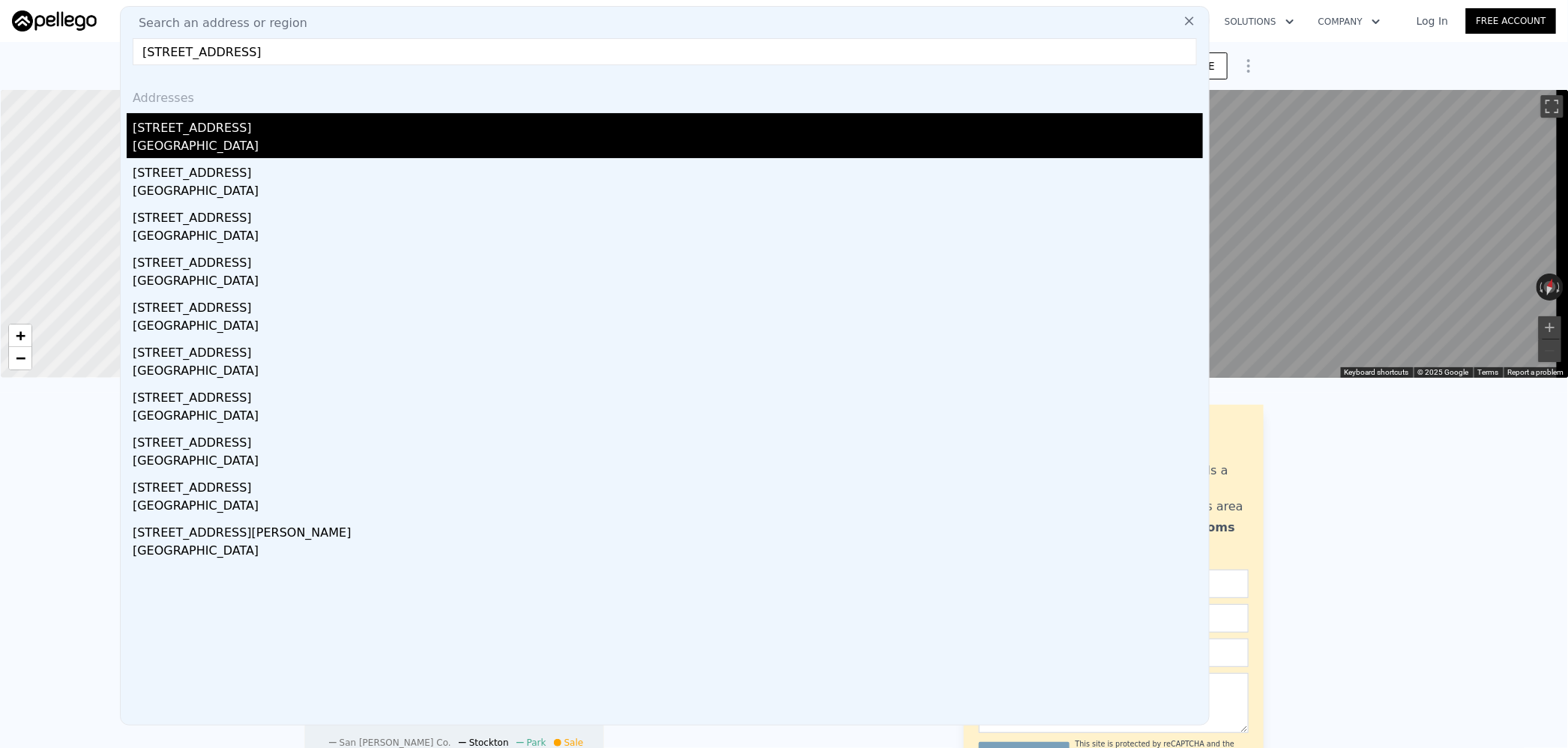
type input "[STREET_ADDRESS]"
click at [290, 149] on div "[GEOGRAPHIC_DATA]" at bounding box center [668, 147] width 1071 height 21
type input "3"
type input "1080"
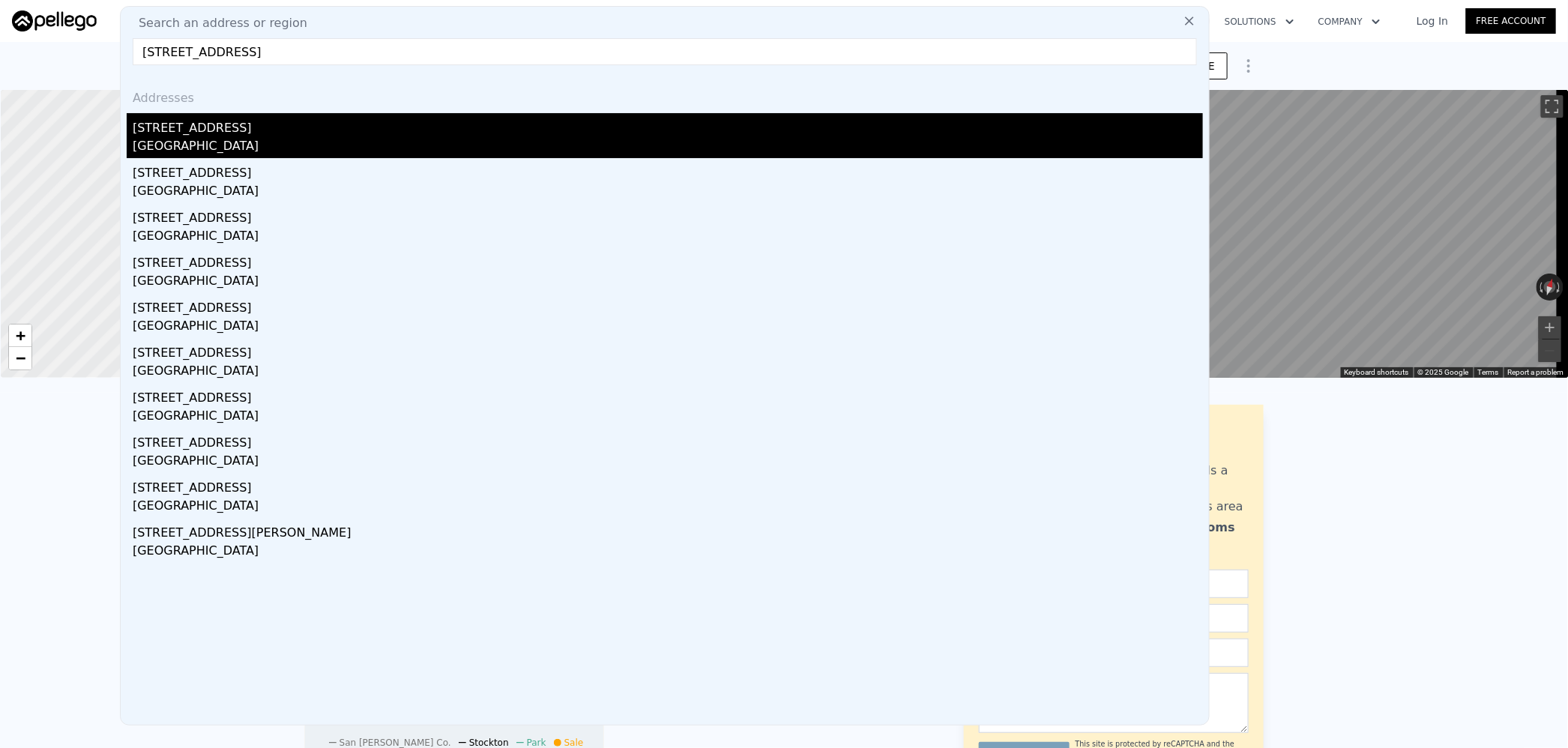
type input "1322"
type input "5625"
type input "7820"
type input "$ 308,000"
type input "5"
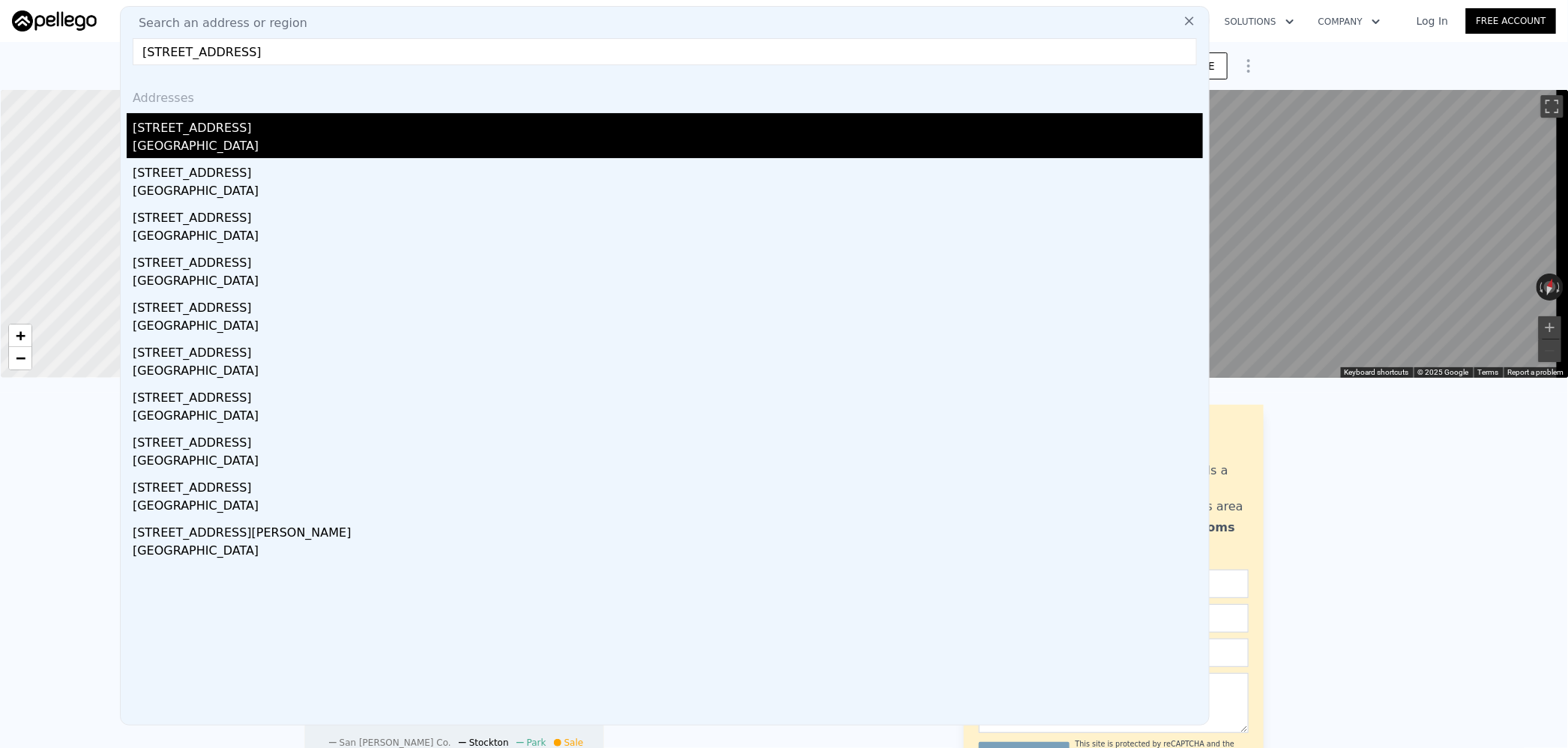
type input "$ 247,174"
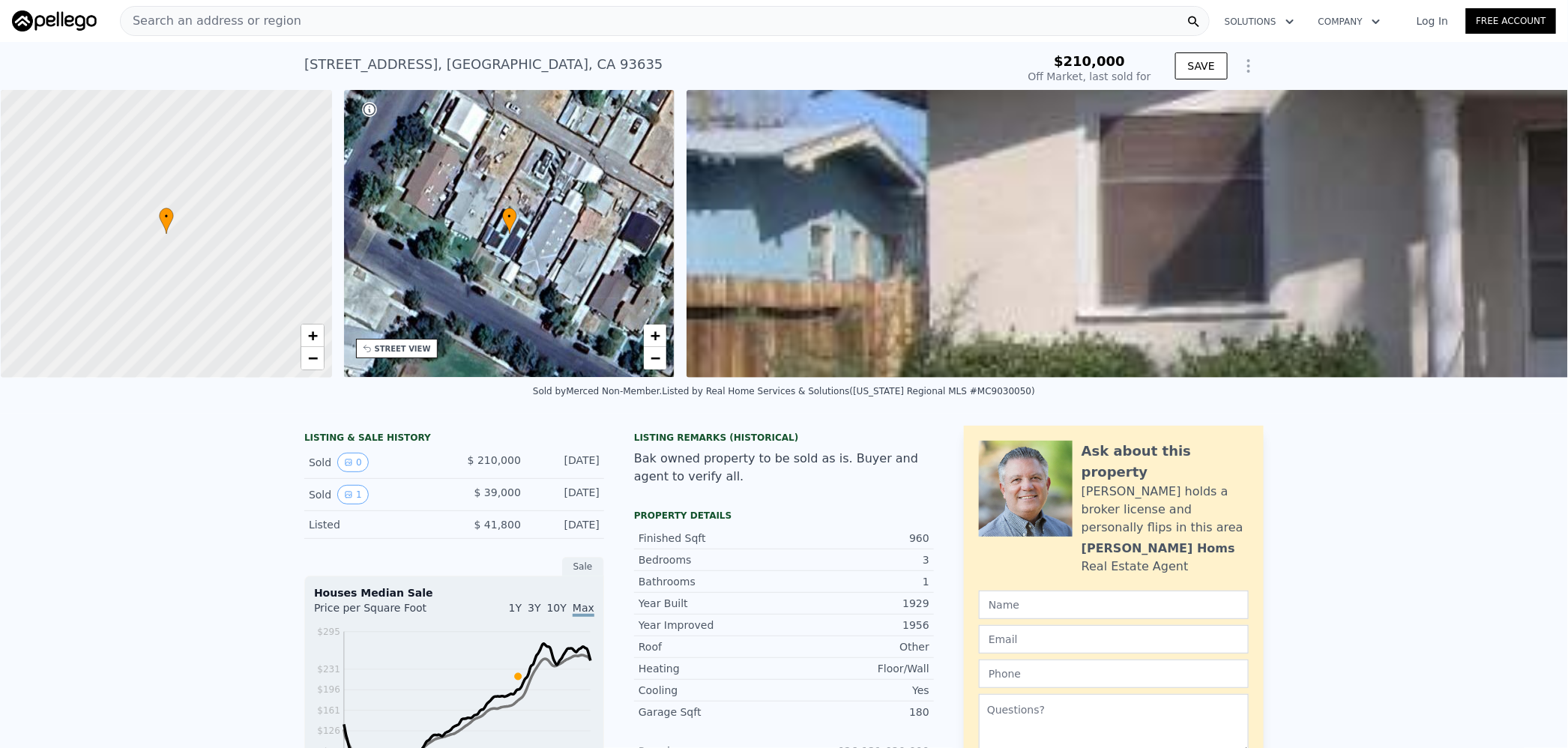
click at [917, 546] on div "960" at bounding box center [857, 538] width 146 height 15
copy div "960"
click at [278, 19] on span "Search an address or region" at bounding box center [211, 21] width 180 height 18
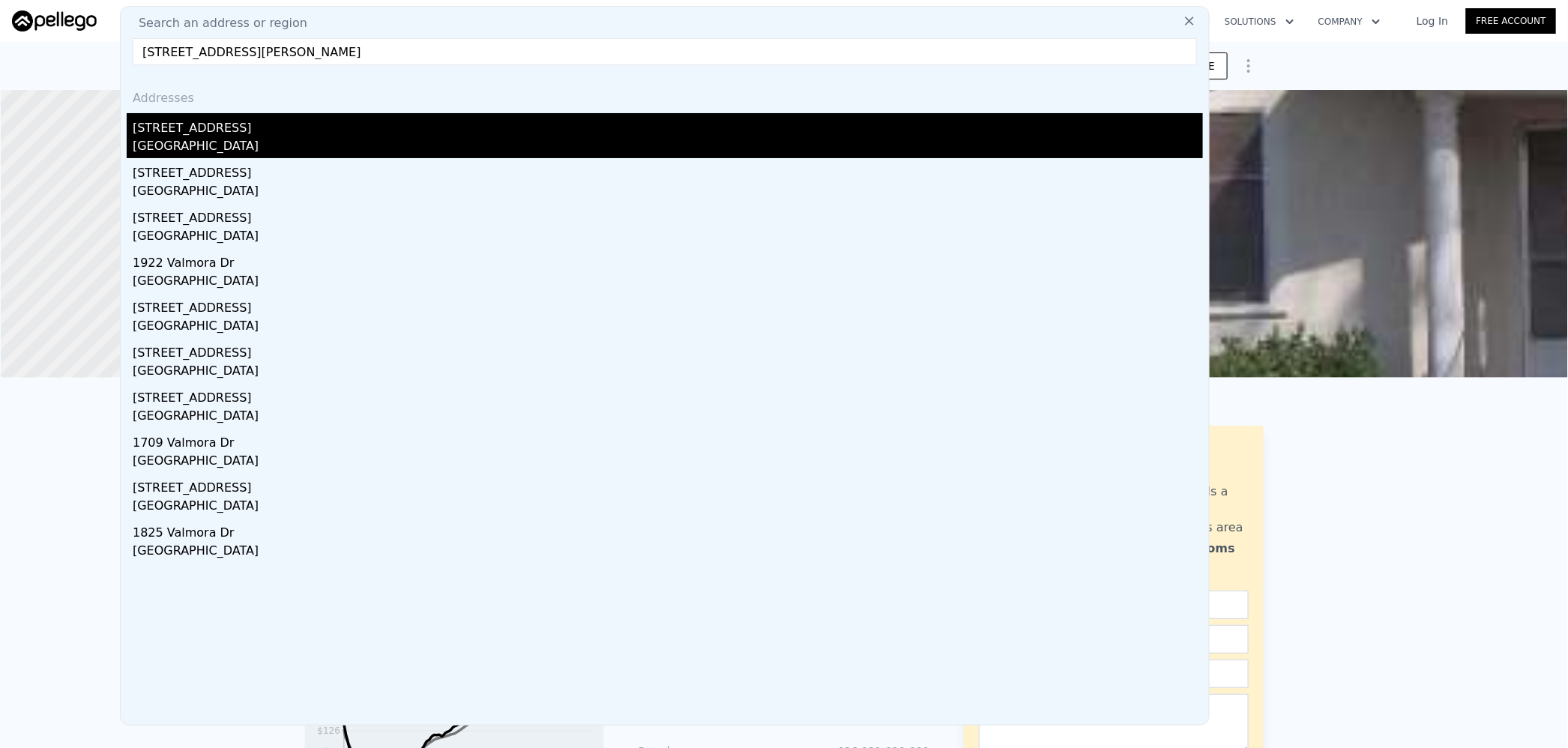
type input "[STREET_ADDRESS][PERSON_NAME]"
click at [292, 133] on div "[STREET_ADDRESS]" at bounding box center [668, 125] width 1071 height 24
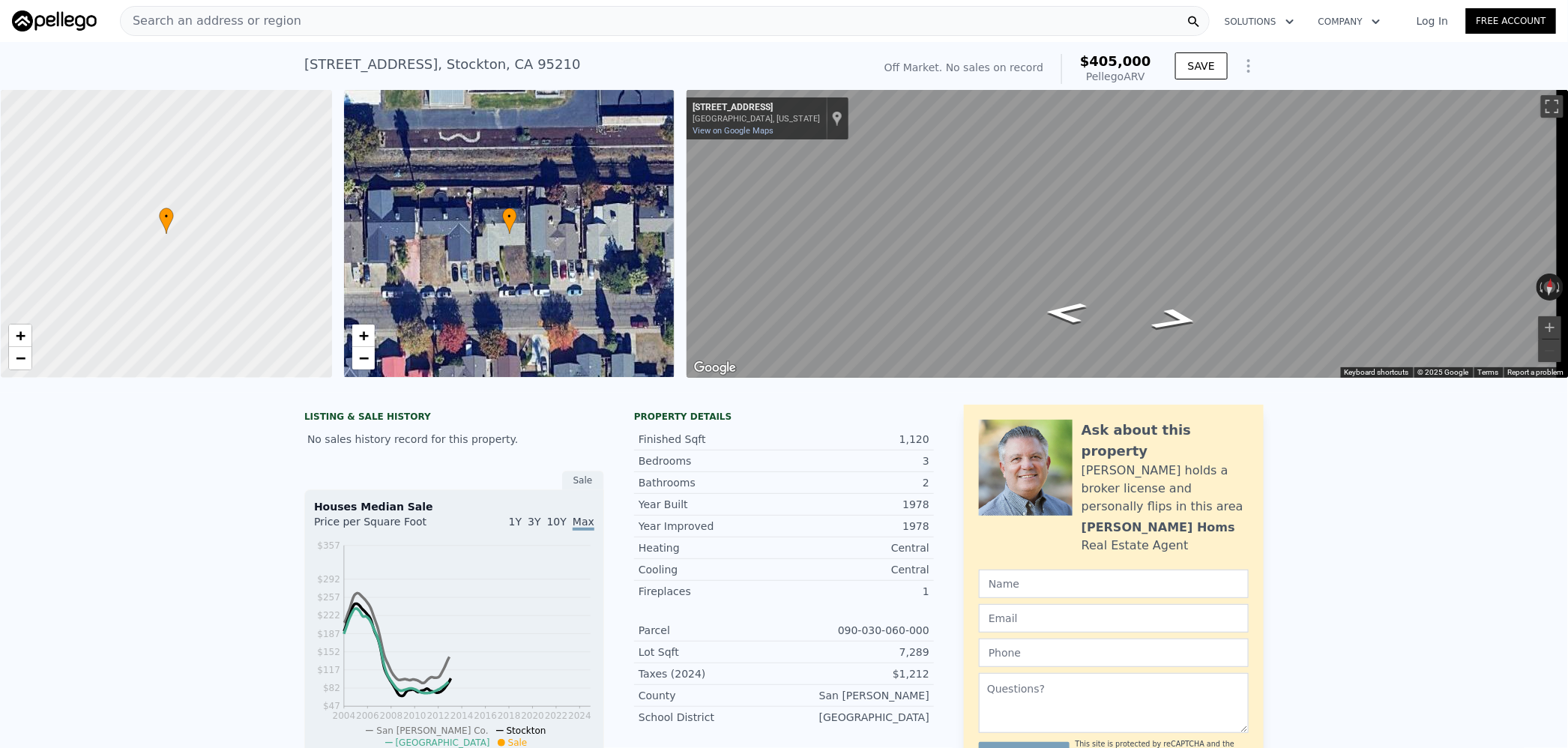
click at [241, 15] on span "Search an address or region" at bounding box center [211, 21] width 180 height 18
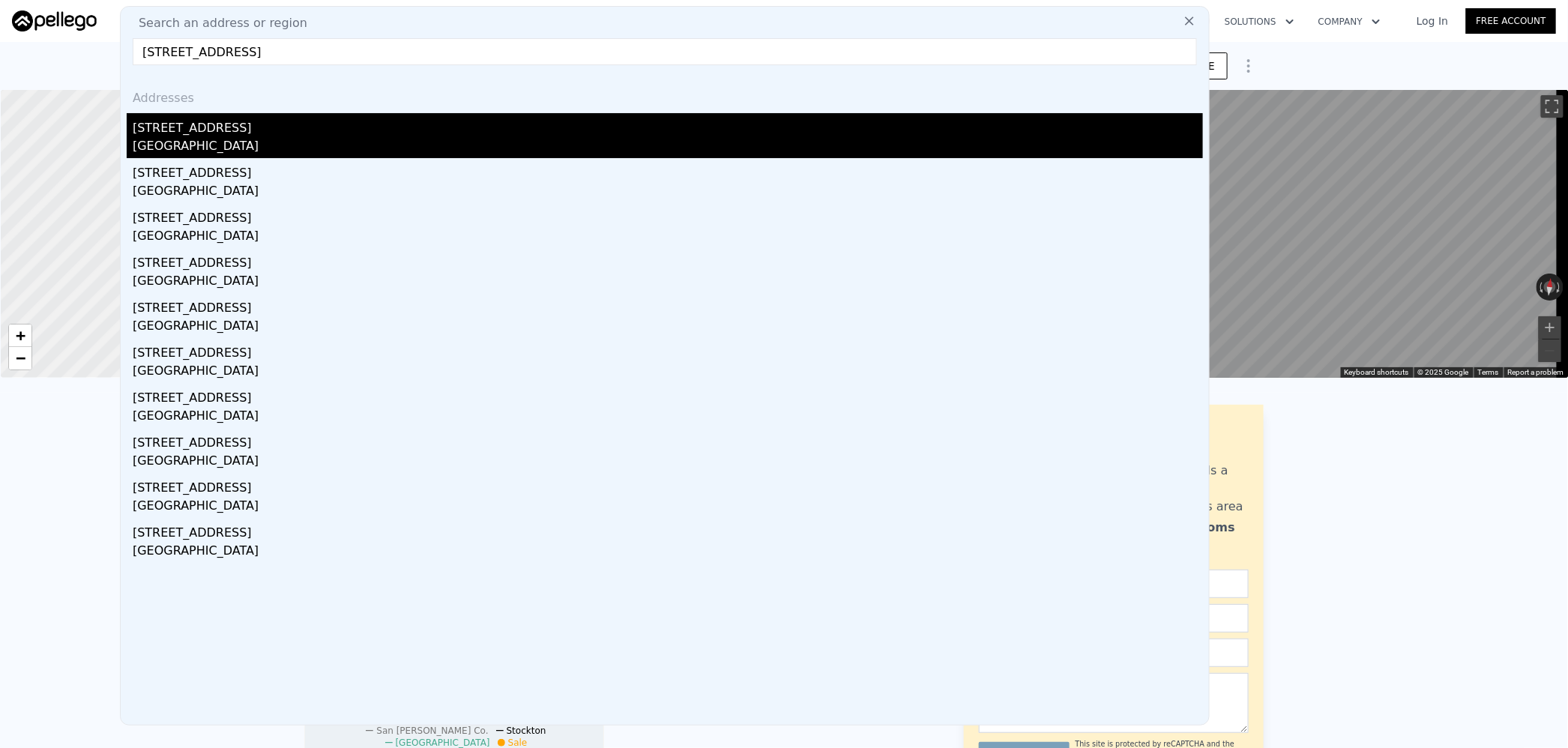
type input "[STREET_ADDRESS]"
click at [251, 126] on div "[STREET_ADDRESS]" at bounding box center [668, 125] width 1071 height 24
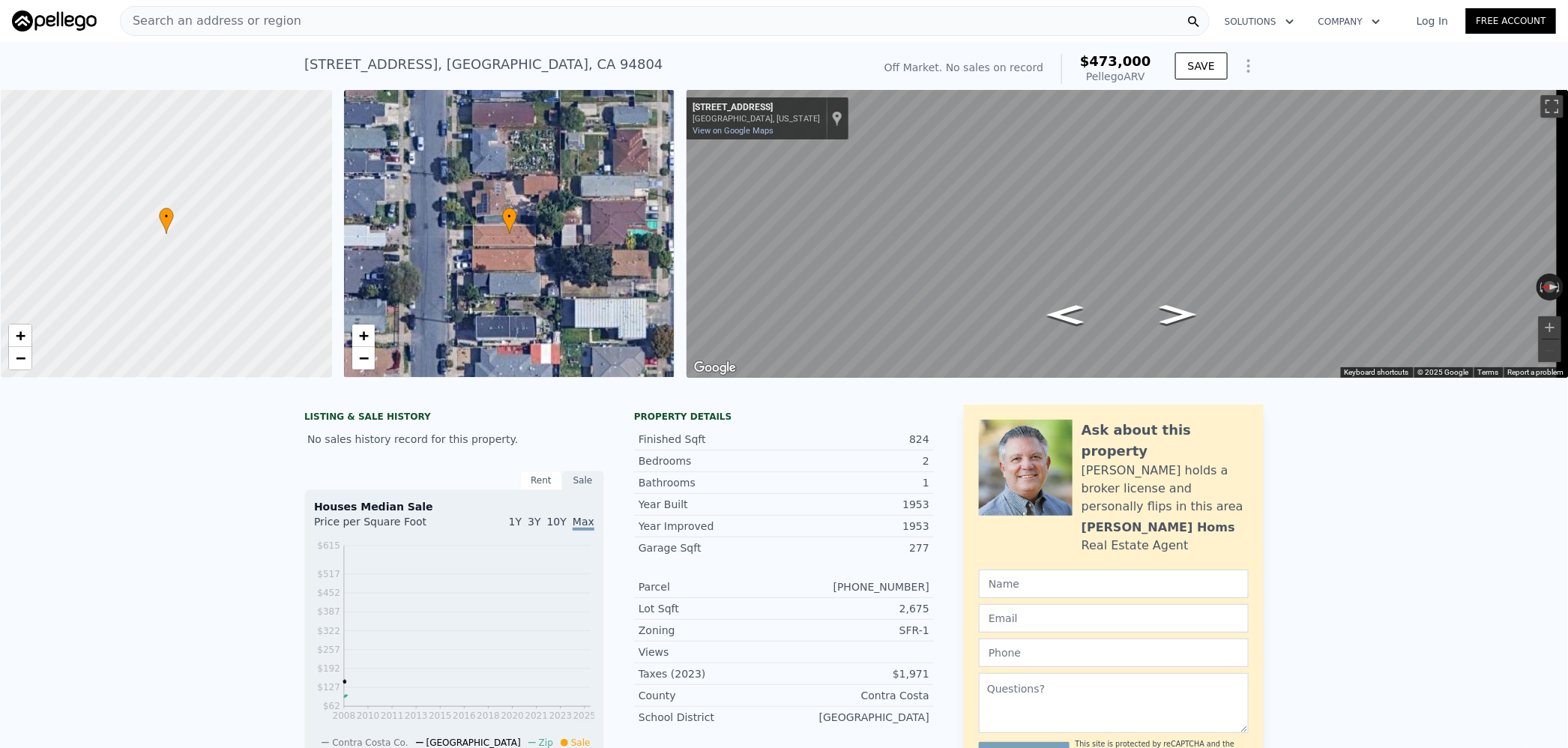
click at [231, 27] on span "Search an address or region" at bounding box center [211, 21] width 180 height 18
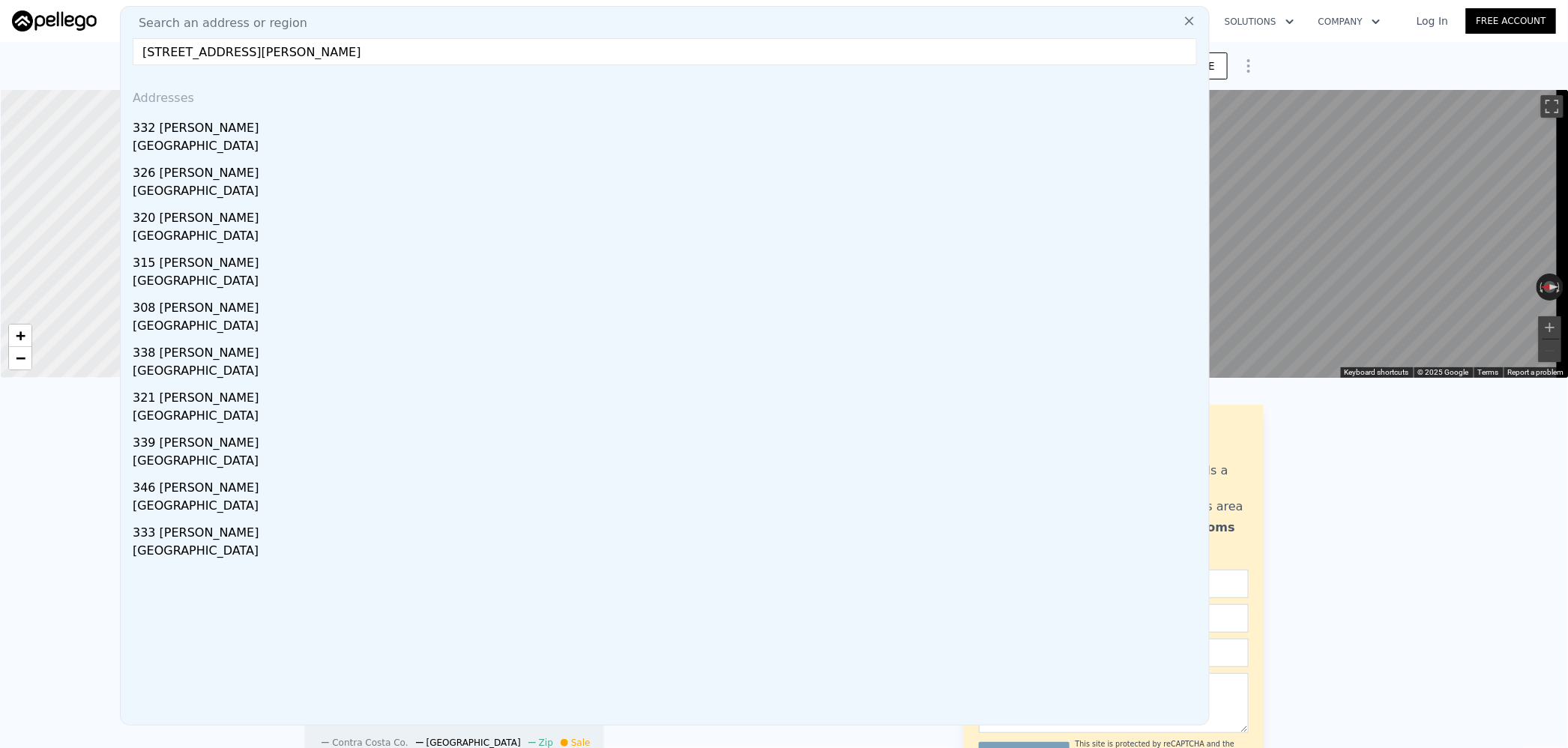
click at [227, 48] on input "[STREET_ADDRESS][PERSON_NAME]" at bounding box center [665, 51] width 1065 height 27
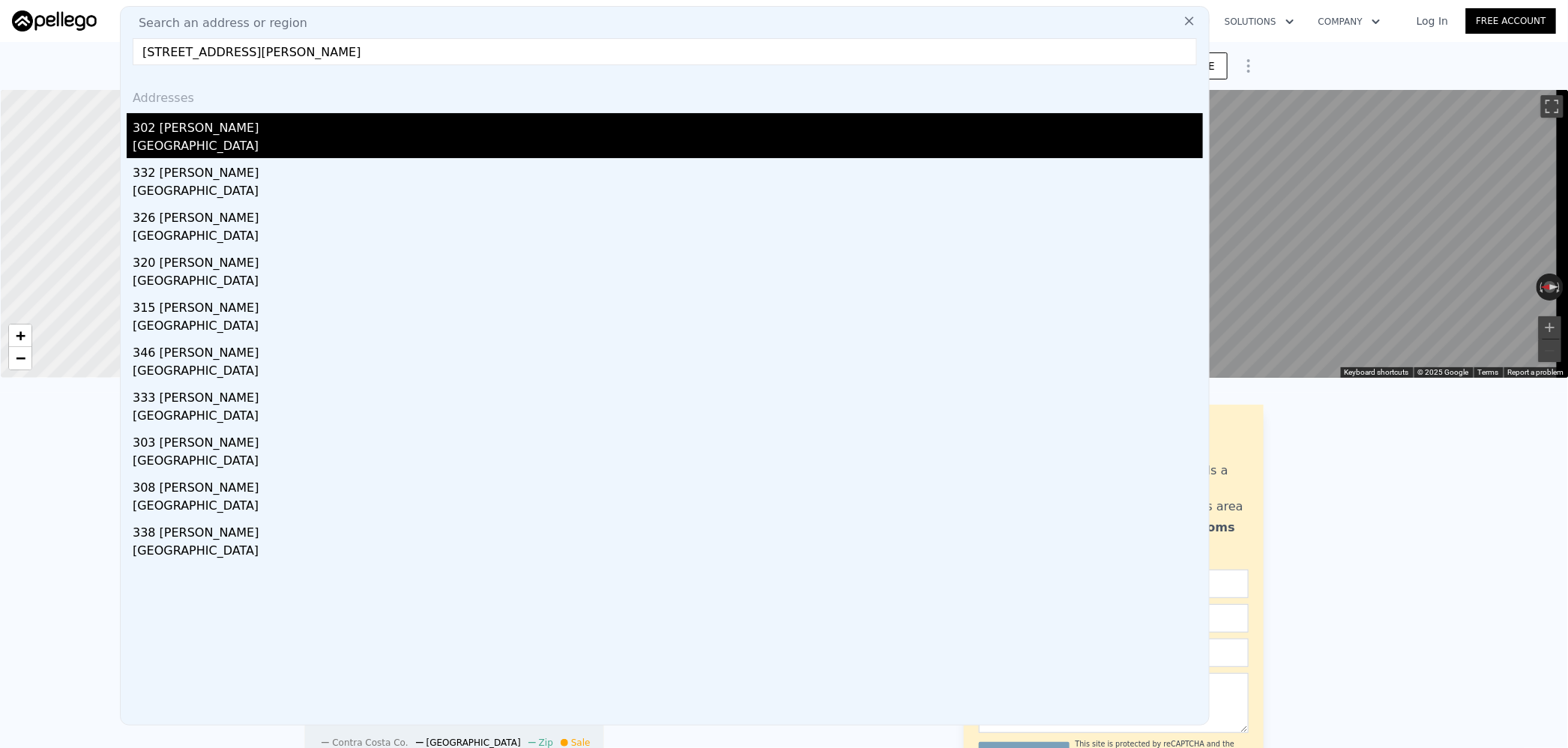
type input "[STREET_ADDRESS][PERSON_NAME]"
click at [254, 135] on div "302 [PERSON_NAME]" at bounding box center [668, 125] width 1071 height 24
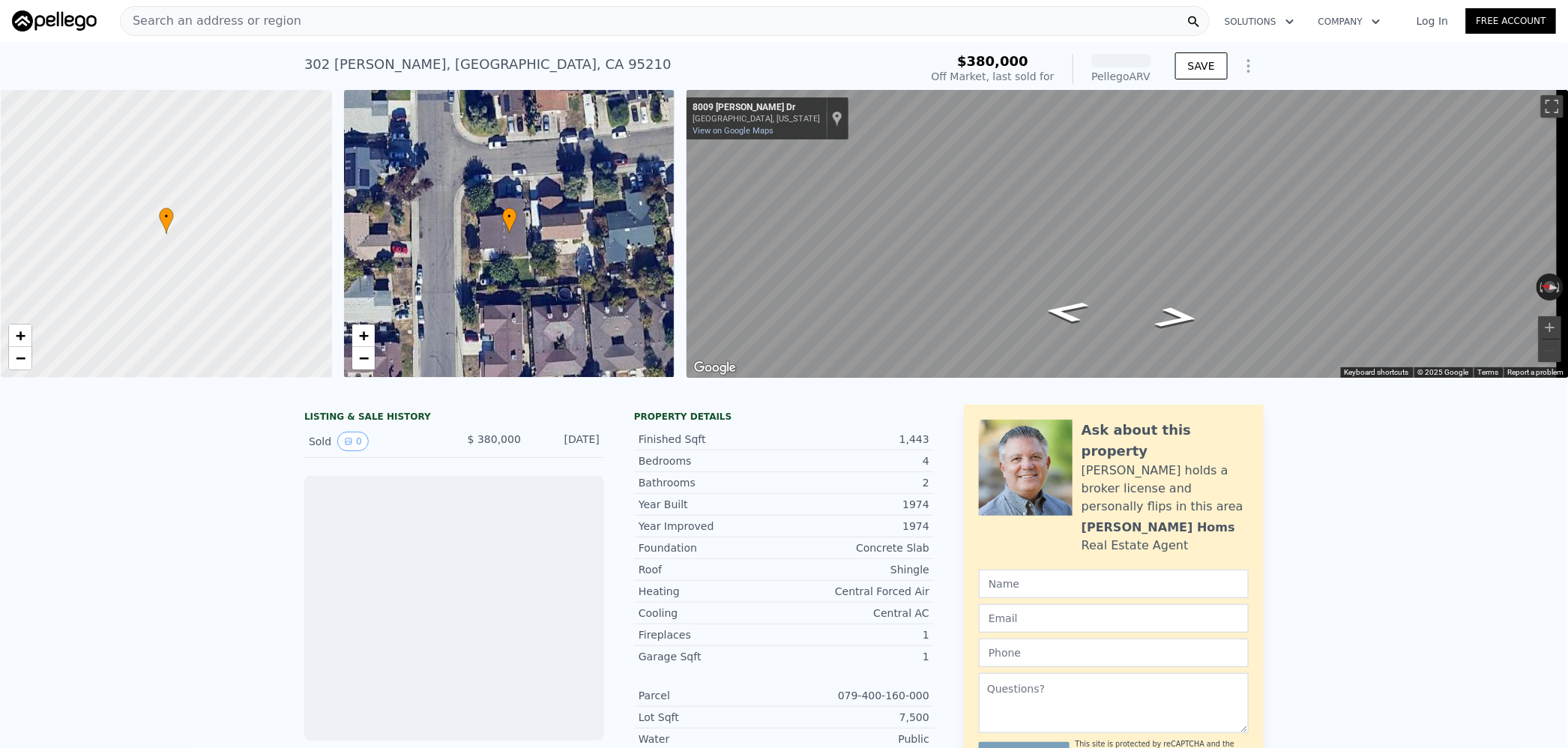
click at [906, 447] on div "1,443" at bounding box center [857, 439] width 146 height 15
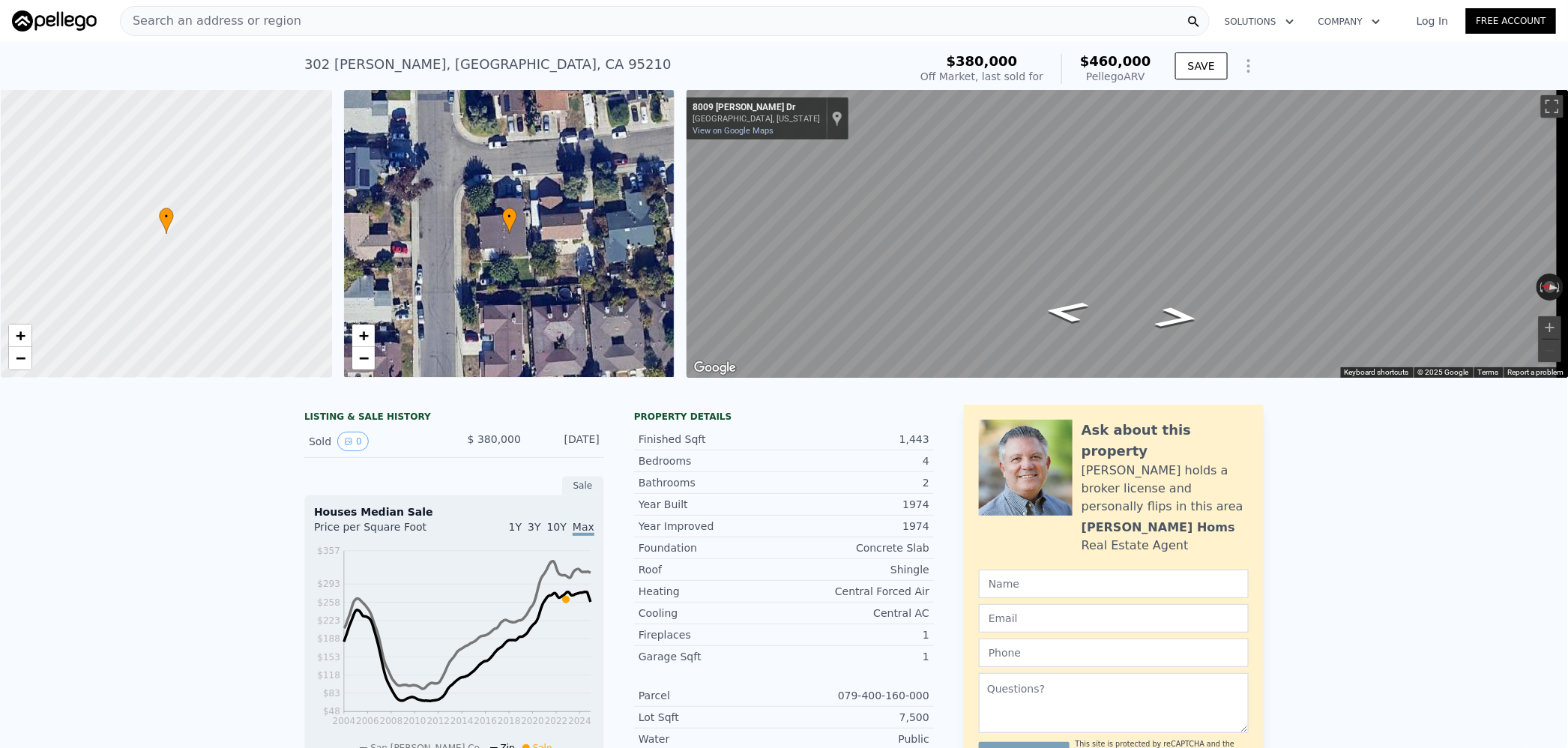
click at [1107, 61] on span "$460,000" at bounding box center [1116, 60] width 71 height 16
copy span "460,000"
click at [355, 18] on div "Search an address or region" at bounding box center [665, 21] width 1090 height 30
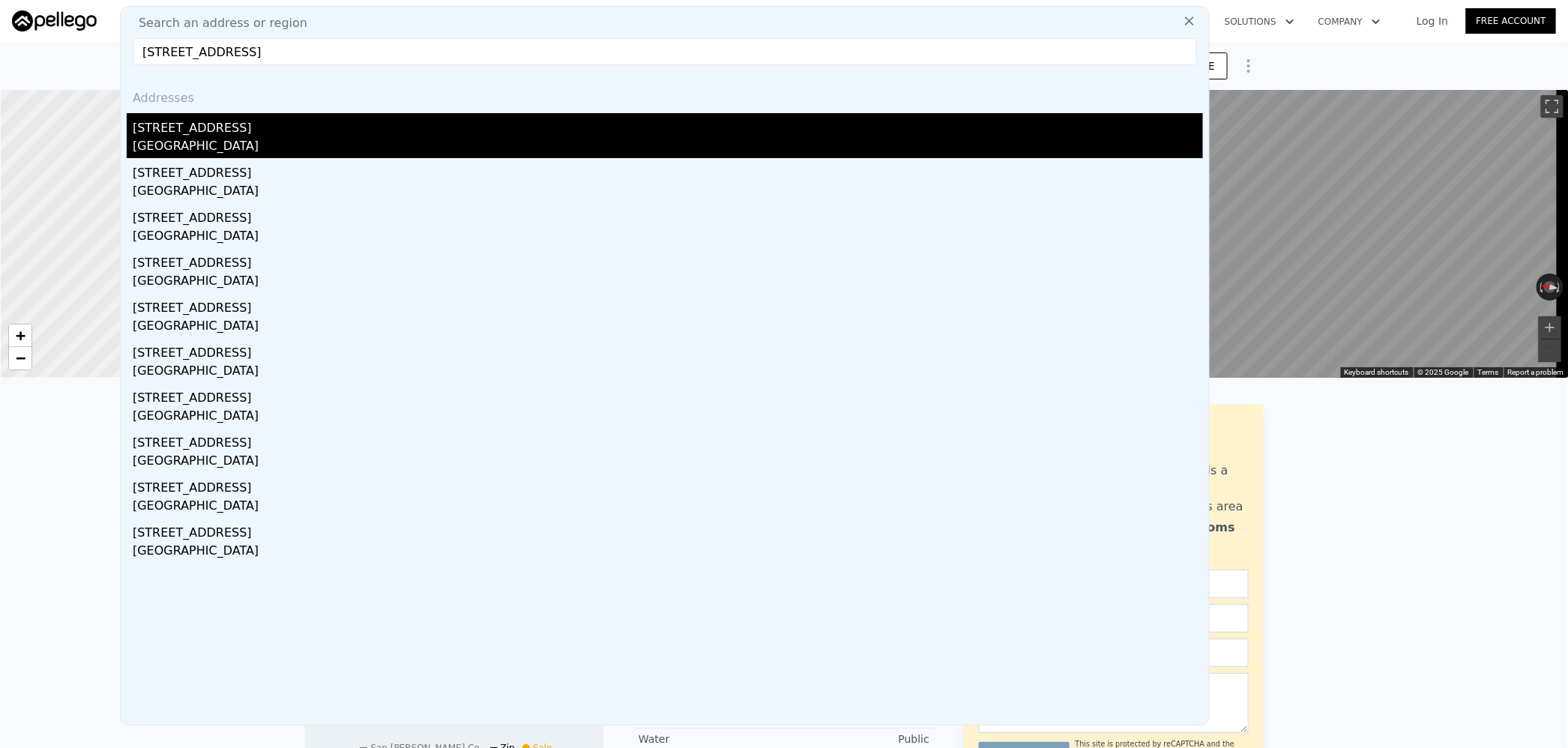
type input "[STREET_ADDRESS]"
click at [339, 119] on div "[STREET_ADDRESS]" at bounding box center [668, 125] width 1071 height 24
